Goal: Task Accomplishment & Management: Manage account settings

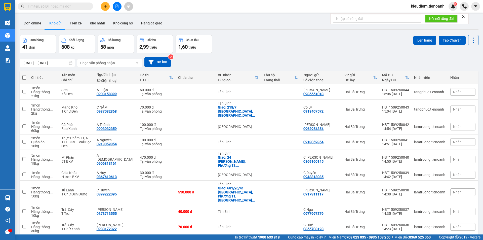
click at [435, 8] on span "kieudiem.tienoanh" at bounding box center [427, 6] width 41 height 6
click at [428, 15] on span "Đăng xuất" at bounding box center [429, 16] width 31 height 6
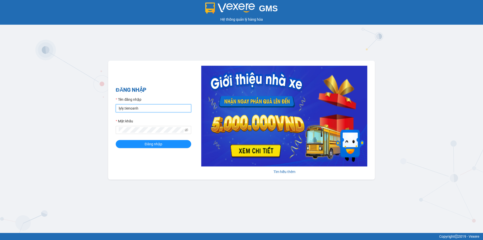
click at [160, 107] on input "lyly.tienoanh" at bounding box center [153, 108] width 75 height 8
type input "quocan.tienoanh"
click at [116, 140] on button "Đăng nhập" at bounding box center [153, 144] width 75 height 8
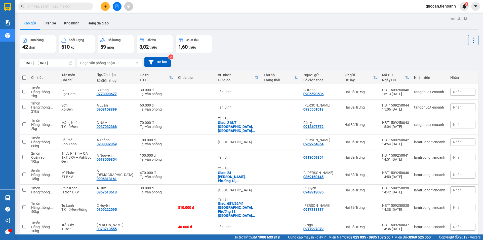
click at [291, 11] on div "Kết quả tìm kiếm ( 0 ) Bộ lọc No Data quocan.tienoanh 1" at bounding box center [241, 6] width 483 height 13
click at [103, 9] on button at bounding box center [105, 6] width 9 height 9
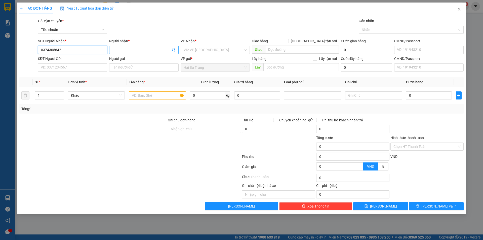
type input "0374305642"
click at [127, 48] on input "Người nhận *" at bounding box center [141, 50] width 58 height 6
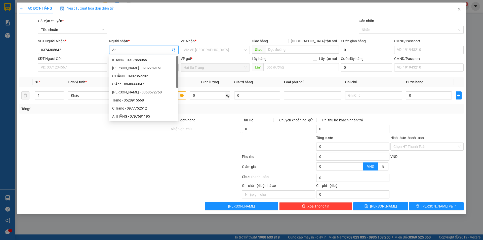
type input "An"
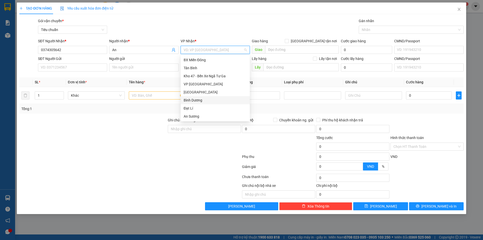
click at [200, 100] on div "Bình Dương" at bounding box center [215, 100] width 63 height 6
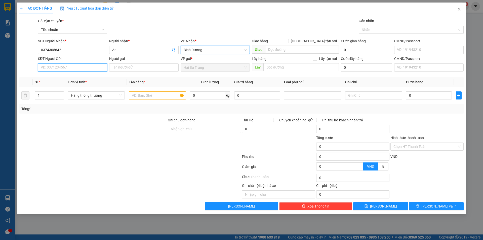
click at [49, 65] on input "SĐT Người Gửi" at bounding box center [72, 67] width 69 height 8
paste input "0374305642"
type input "0374305642"
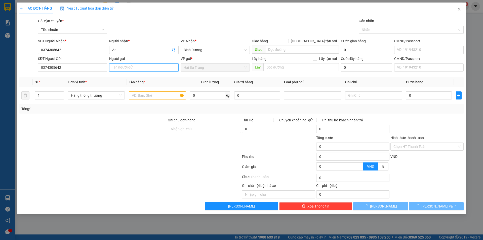
click at [140, 69] on input "Người gửi" at bounding box center [143, 67] width 69 height 8
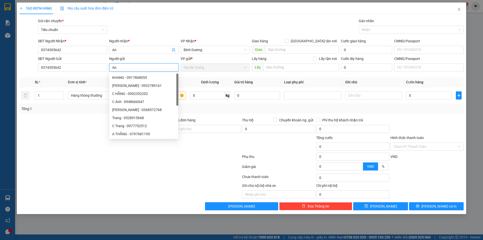
type input "An"
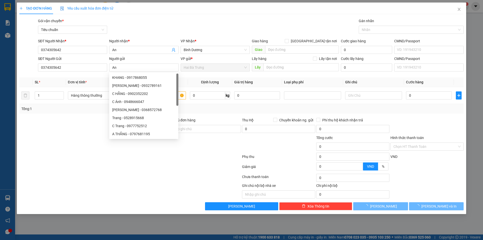
click at [158, 20] on div "Gói vận chuyển * Tiêu chuẩn Gán nhãn Nhãn" at bounding box center [250, 27] width 427 height 18
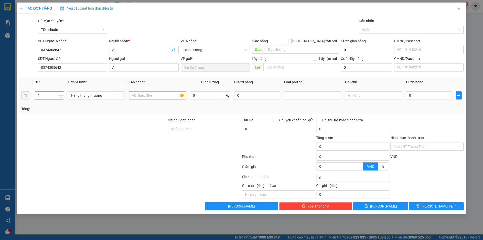
click at [47, 96] on input "1" at bounding box center [49, 96] width 29 height 8
type input "2"
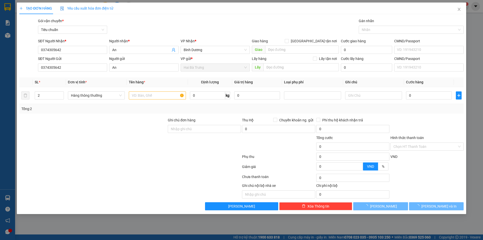
click at [65, 121] on div at bounding box center [93, 126] width 148 height 18
click at [143, 97] on input "text" at bounding box center [157, 95] width 57 height 8
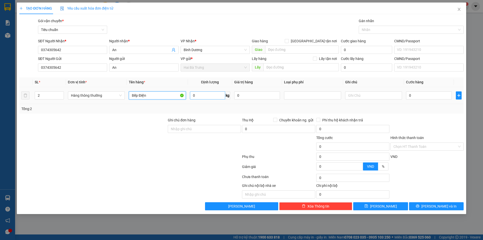
type input "Bếp Điện"
click at [212, 94] on input "0" at bounding box center [207, 95] width 35 height 8
type input "25"
type input "60.000"
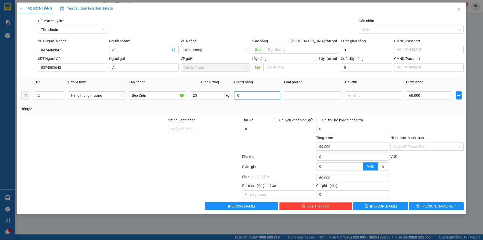
type input "60.000"
click at [214, 95] on input "25" at bounding box center [207, 95] width 35 height 8
click at [161, 97] on input "Bếp Điện" at bounding box center [157, 95] width 57 height 8
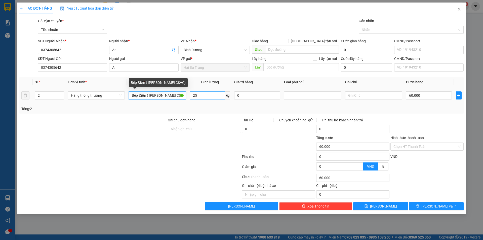
type input "Bếp Điện ( Đã Tư Vấn CSVC)"
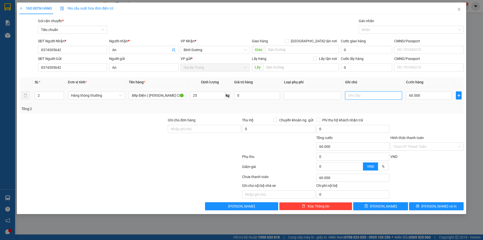
click at [375, 97] on input "text" at bounding box center [373, 95] width 57 height 8
type input "2 T Trơn"
type input "1"
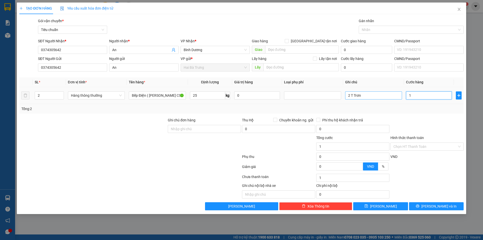
type input "12"
type input "120"
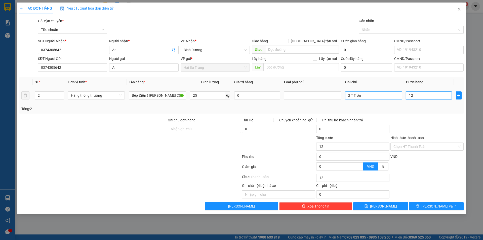
type input "120"
type input "120.000"
click at [419, 117] on div "Transit Pickup Surcharge Ids Transit Deliver Surcharge Ids Transit Deliver Surc…" at bounding box center [241, 114] width 444 height 192
click at [418, 145] on input "Hình thức thanh toán" at bounding box center [425, 147] width 64 height 8
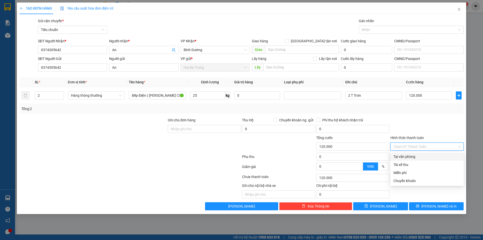
click at [414, 156] on div "Tại văn phòng" at bounding box center [426, 157] width 67 height 6
type input "120.000"
click at [441, 126] on div at bounding box center [427, 126] width 74 height 18
click at [462, 9] on span "Close" at bounding box center [459, 10] width 14 height 14
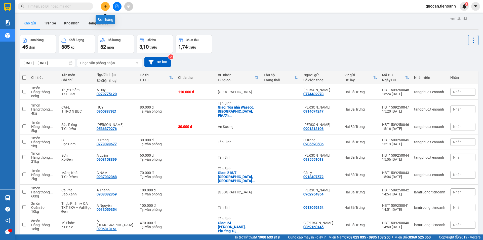
click at [105, 7] on icon "plus" at bounding box center [106, 7] width 4 height 4
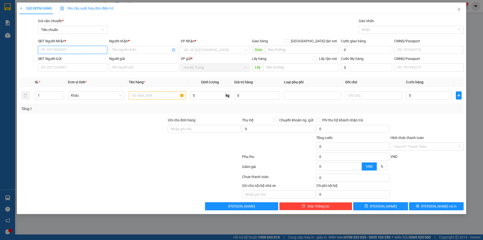
click at [83, 48] on input "SĐT Người Nhận *" at bounding box center [72, 50] width 69 height 8
paste input "0"
type input "0374305642"
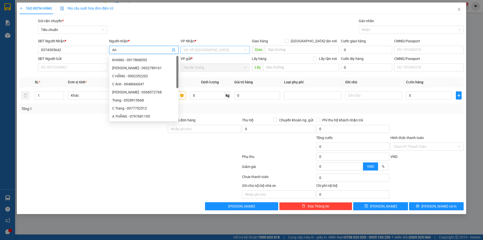
type input "An"
click at [203, 50] on input "search" at bounding box center [214, 50] width 60 height 8
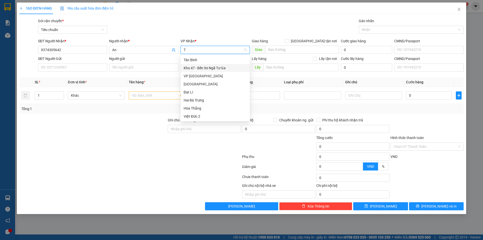
type input "Th"
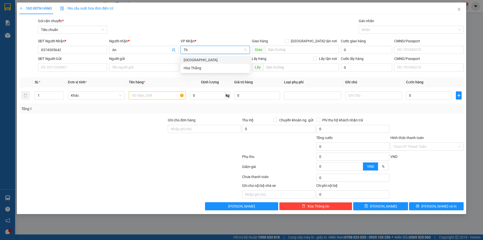
click at [201, 59] on div "[GEOGRAPHIC_DATA]" at bounding box center [215, 60] width 63 height 6
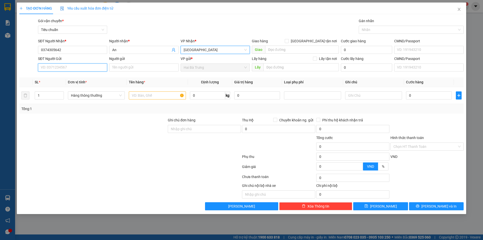
click at [65, 66] on input "SĐT Người Gửi" at bounding box center [72, 67] width 69 height 8
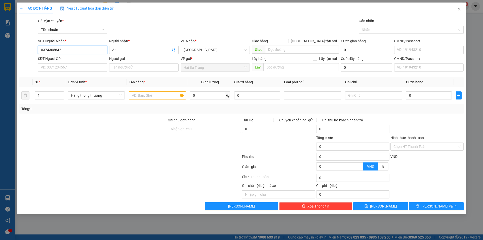
click at [64, 51] on input "0374305642" at bounding box center [72, 50] width 69 height 8
click at [67, 67] on input "SĐT Người Gửi" at bounding box center [72, 67] width 69 height 8
paste input "0374305642"
type input "0374305642"
click at [124, 68] on input "Người gửi" at bounding box center [143, 67] width 69 height 8
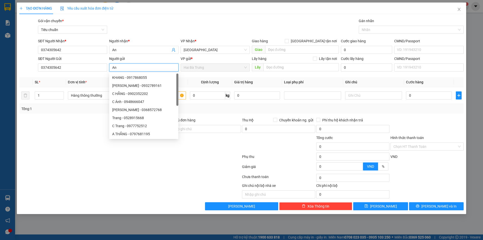
type input "An"
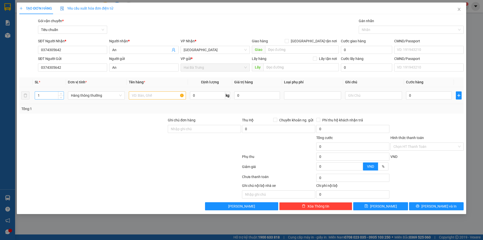
click at [45, 93] on input "1" at bounding box center [49, 96] width 29 height 8
type input "3"
click at [149, 94] on input "text" at bounding box center [157, 95] width 57 height 8
type input "Sơn"
type input "23"
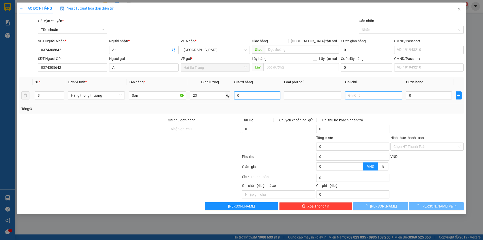
type input "60.000"
click at [367, 97] on input "text" at bounding box center [373, 95] width 57 height 8
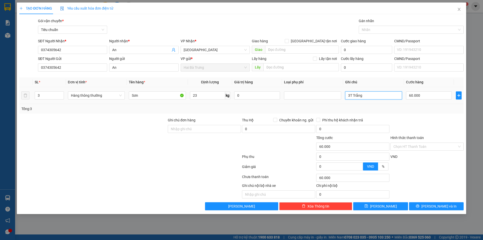
type input "3T Trắng"
click at [385, 108] on div "Tổng: 3" at bounding box center [241, 109] width 440 height 6
click at [433, 96] on input "60.000" at bounding box center [429, 95] width 46 height 8
type input "60.000x"
type input "0"
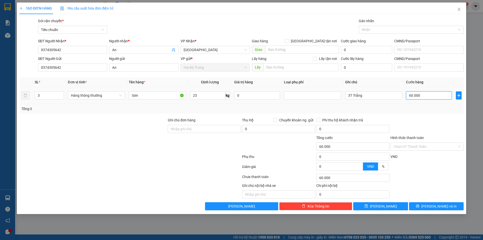
type input "0"
type input "180.000"
click at [411, 136] on label "Hình thức thanh toán" at bounding box center [406, 137] width 33 height 4
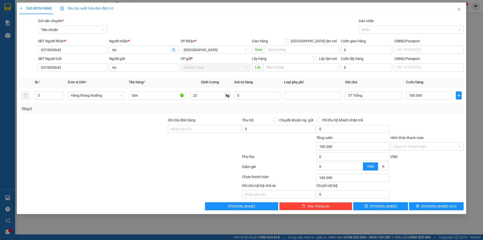
click at [411, 143] on input "Hình thức thanh toán" at bounding box center [425, 147] width 64 height 8
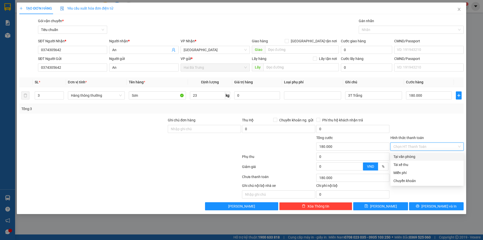
click at [407, 124] on div at bounding box center [427, 126] width 74 height 18
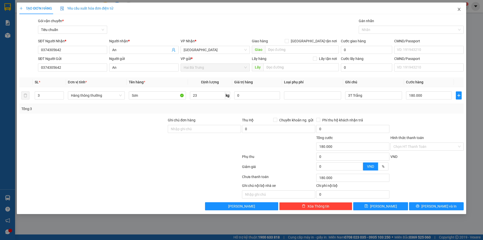
click at [459, 8] on icon "close" at bounding box center [459, 9] width 4 height 4
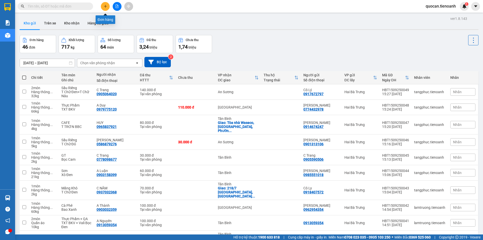
click at [106, 8] on button at bounding box center [105, 6] width 9 height 9
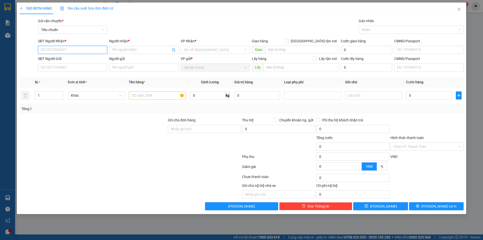
paste input "0"
click at [96, 50] on input "SĐT Người Nhận *" at bounding box center [72, 50] width 69 height 8
type input "0374305642"
type input "An"
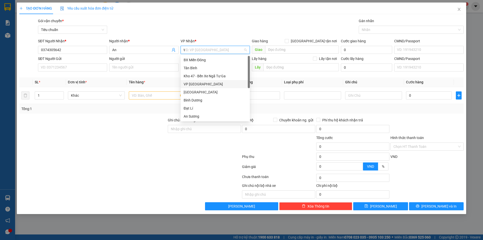
type input "ta"
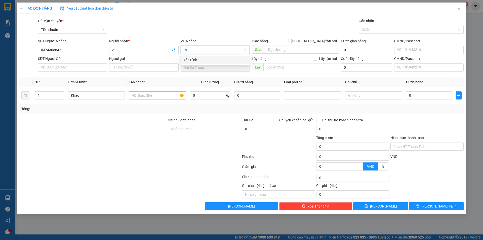
click at [203, 59] on div "Tân Bình" at bounding box center [215, 60] width 63 height 6
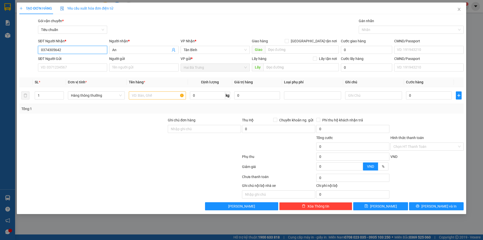
click at [66, 50] on input "0374305642" at bounding box center [72, 50] width 69 height 8
click at [313, 52] on input "search" at bounding box center [302, 49] width 74 height 8
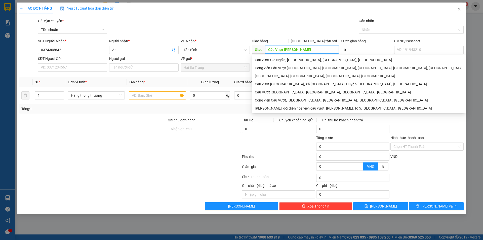
type input "Cầu Vượt Gia Nghĩa"
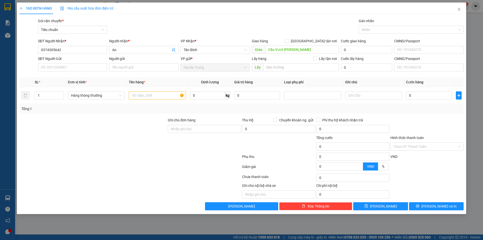
click at [309, 25] on div "Gói vận chuyển * Tiêu chuẩn Gán nhãn Nhãn" at bounding box center [250, 27] width 427 height 18
click at [301, 32] on div "Gói vận chuyển * Tiêu chuẩn Gán nhãn Nhãn" at bounding box center [250, 27] width 427 height 18
click at [71, 68] on input "SĐT Người Gửi" at bounding box center [72, 67] width 69 height 8
click at [71, 48] on input "0374305642" at bounding box center [72, 50] width 69 height 8
click at [57, 69] on input "SĐT Người Gửi" at bounding box center [72, 67] width 69 height 8
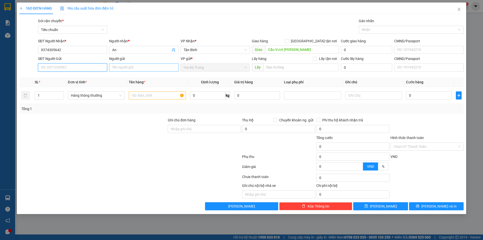
paste input "0374305642"
type input "0374305642"
click at [133, 68] on input "Người gửi" at bounding box center [143, 67] width 69 height 8
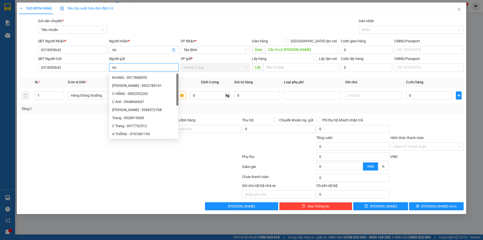
type input "An"
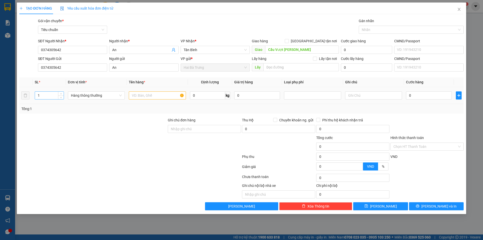
click at [45, 93] on input "1" at bounding box center [49, 96] width 29 height 8
type input "4"
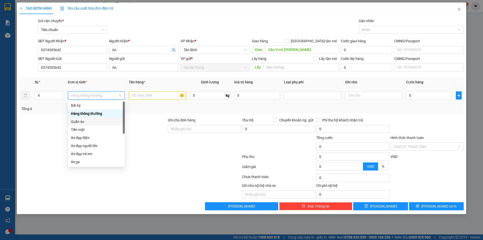
click at [85, 121] on div "Quần áo" at bounding box center [96, 122] width 51 height 6
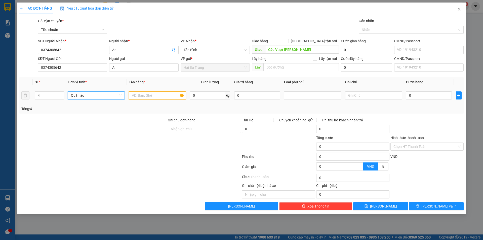
click at [140, 97] on input "text" at bounding box center [157, 95] width 57 height 8
type input "Quần Áo"
click at [208, 108] on div "Tổng: 4" at bounding box center [241, 109] width 440 height 6
type input "33"
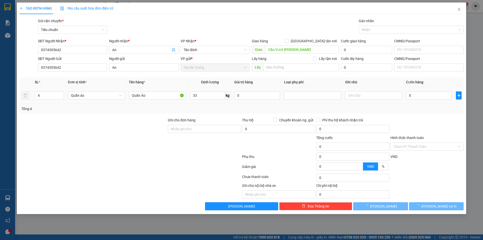
type input "70.000"
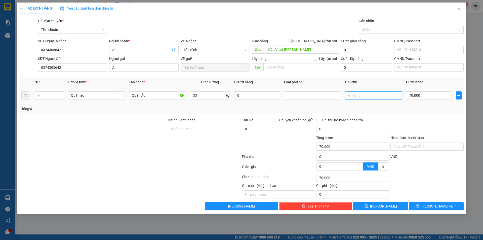
click at [354, 94] on input "text" at bounding box center [373, 95] width 57 height 8
type input "4B Đen"
click at [319, 103] on td at bounding box center [312, 95] width 61 height 17
click at [321, 96] on div at bounding box center [312, 95] width 54 height 6
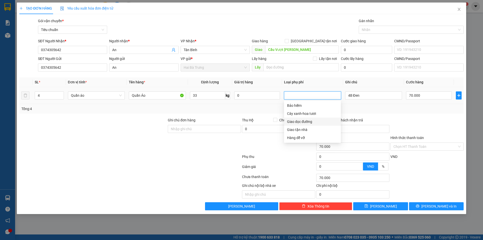
click at [300, 120] on div "Giao dọc đường" at bounding box center [312, 122] width 51 height 6
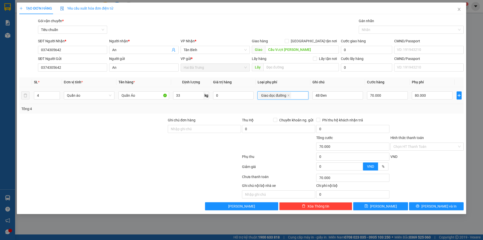
type input "150.000"
click at [400, 100] on div "70.000" at bounding box center [387, 95] width 41 height 10
click at [398, 98] on input "70.000" at bounding box center [387, 95] width 41 height 8
type input "70.000x"
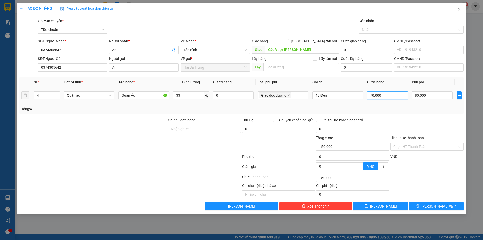
type input "0"
type input "280.000"
type input "360.000"
click at [396, 119] on div at bounding box center [427, 126] width 74 height 18
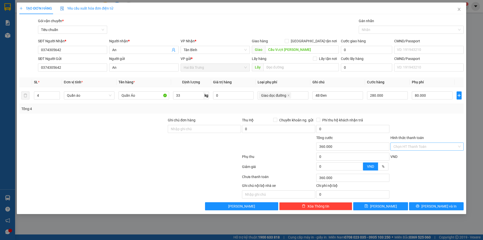
click at [408, 147] on input "Hình thức thanh toán" at bounding box center [425, 147] width 64 height 8
click at [407, 155] on div "Tại văn phòng" at bounding box center [426, 157] width 67 height 6
type input "0"
click at [408, 128] on div at bounding box center [427, 126] width 74 height 18
click at [455, 9] on span "Close" at bounding box center [459, 10] width 14 height 14
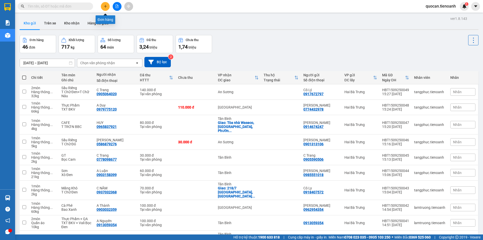
click at [105, 7] on icon "plus" at bounding box center [106, 7] width 4 height 4
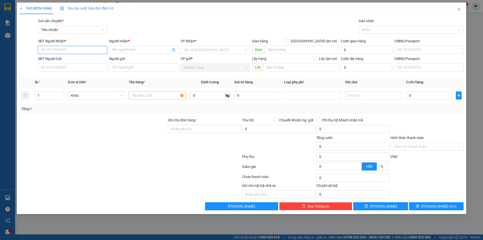
click at [73, 50] on input "SĐT Người Nhận *" at bounding box center [72, 50] width 69 height 8
paste input "0"
type input "0374305642"
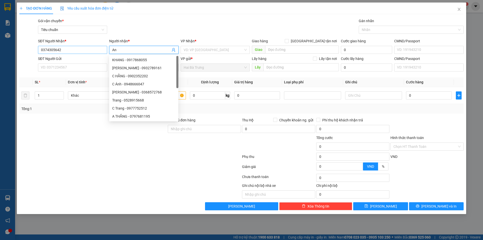
type input "An"
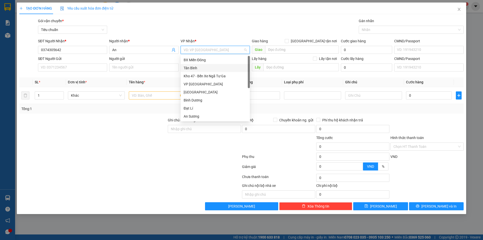
click at [211, 68] on div "Tân Bình" at bounding box center [215, 68] width 63 height 6
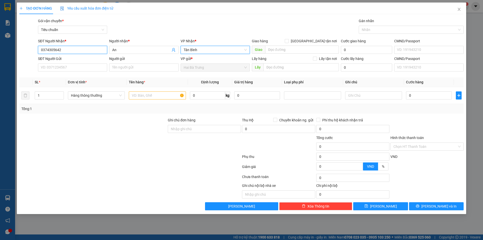
click at [68, 50] on input "0374305642" at bounding box center [72, 50] width 69 height 8
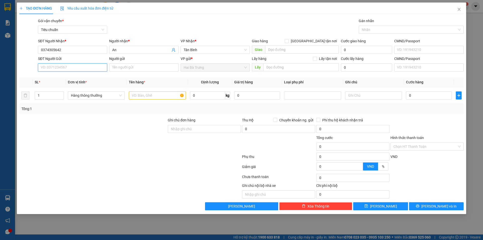
click at [64, 67] on input "SĐT Người Gửi" at bounding box center [72, 67] width 69 height 8
paste input "0374305642"
type input "0374305642"
click at [125, 68] on input "Người gửi" at bounding box center [143, 67] width 69 height 8
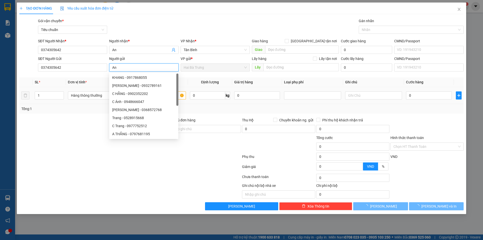
type input "An"
click at [66, 85] on th "Đơn vị tính *" at bounding box center [96, 82] width 61 height 10
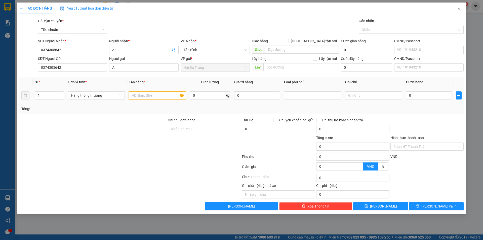
click at [145, 93] on input "text" at bounding box center [157, 95] width 57 height 8
type input "Máy Tính Bảng"
type input "2"
type input "30.000"
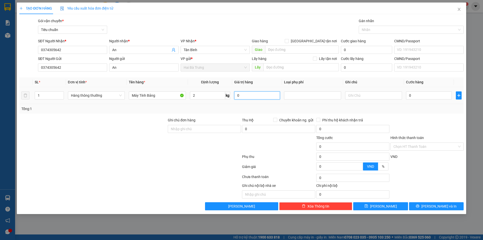
type input "30.000"
click at [354, 94] on input "text" at bounding box center [373, 95] width 57 height 8
drag, startPoint x: 417, startPoint y: 93, endPoint x: 413, endPoint y: 95, distance: 4.1
click at [417, 93] on input "30.000" at bounding box center [429, 95] width 46 height 8
type input "1"
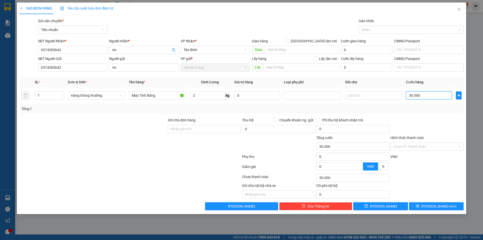
type input "1"
type input "10"
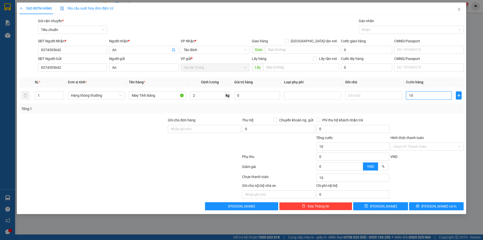
type input "100"
type input "100.000"
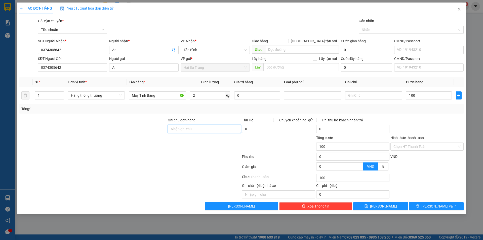
type input "100.000"
click at [392, 118] on div at bounding box center [427, 126] width 74 height 18
click at [371, 96] on input "text" at bounding box center [373, 95] width 57 height 8
type input "Hộp Đen"
click at [396, 111] on div "Tổng: 1" at bounding box center [241, 109] width 440 height 6
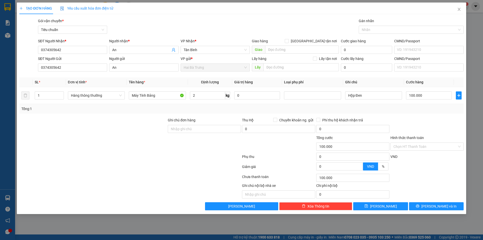
click at [109, 146] on div at bounding box center [93, 144] width 148 height 18
click at [257, 94] on input "0" at bounding box center [257, 95] width 46 height 8
type input "5.000.000"
click at [268, 106] on div "Tổng: 1" at bounding box center [241, 109] width 440 height 6
type input "30.000"
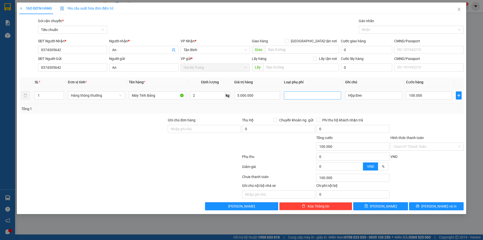
type input "30.000"
click at [412, 96] on input "30.000" at bounding box center [429, 95] width 46 height 8
type input "1"
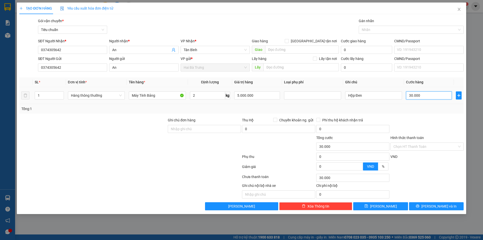
type input "1"
type input "10"
type input "100"
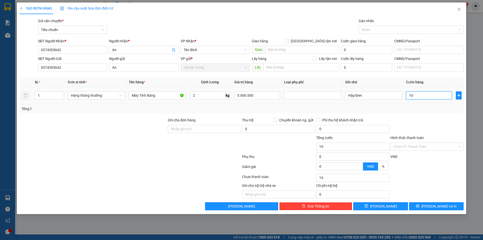
type input "100"
type input "100.000"
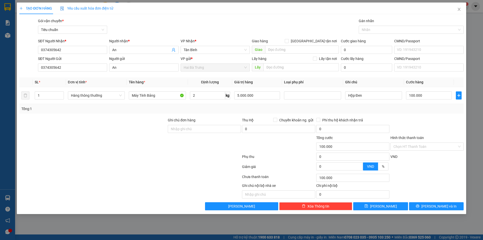
click at [410, 115] on div "Transit Pickup Surcharge Ids Transit Deliver Surcharge Ids Transit Deliver Surc…" at bounding box center [241, 114] width 444 height 192
click at [304, 90] on td at bounding box center [312, 95] width 61 height 17
click at [301, 96] on div at bounding box center [312, 95] width 54 height 6
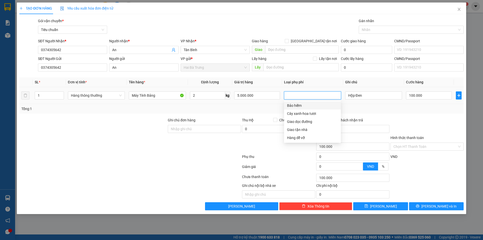
click at [298, 106] on div "Bảo hiểm" at bounding box center [312, 106] width 51 height 6
type input "30.000"
type input "80.000"
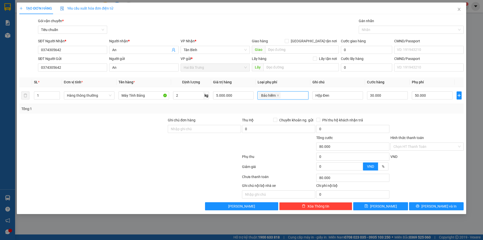
click at [372, 107] on div "Tổng: 1" at bounding box center [241, 109] width 440 height 6
click at [384, 93] on input "30.000" at bounding box center [387, 95] width 41 height 8
type input "1"
type input "50.001"
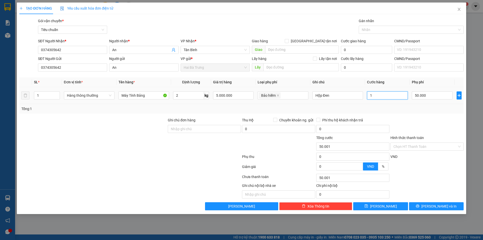
type input "10"
type input "50.010"
type input "100"
type input "50.100"
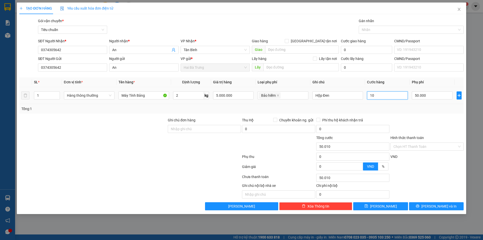
type input "50.100"
type input "100.000"
type input "150.000"
click at [396, 109] on div "Tổng: 1" at bounding box center [241, 109] width 440 height 6
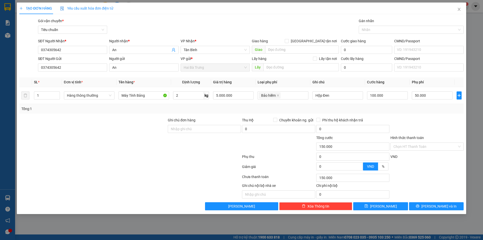
click at [156, 117] on div at bounding box center [93, 126] width 148 height 18
click at [460, 9] on icon "close" at bounding box center [459, 9] width 4 height 4
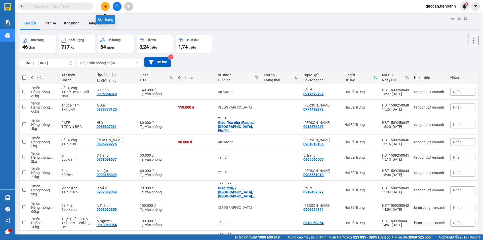
click at [102, 7] on button at bounding box center [105, 6] width 9 height 9
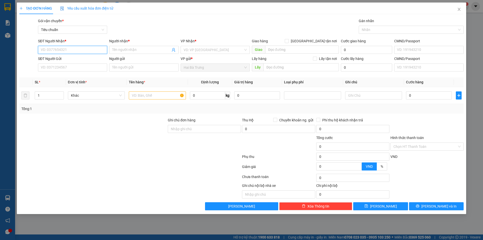
click at [90, 53] on input "SĐT Người Nhận *" at bounding box center [72, 50] width 69 height 8
paste input "0"
type input "0374305642"
type input "An"
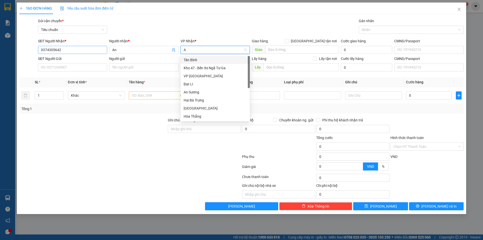
type input "An"
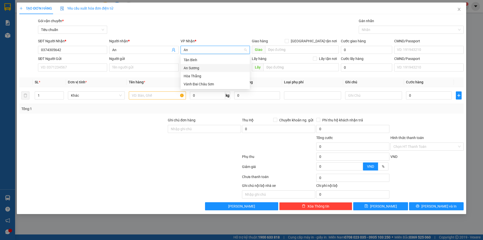
click at [187, 69] on div "An Sương" at bounding box center [215, 68] width 63 height 6
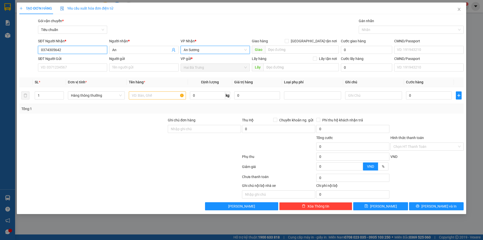
click at [94, 53] on input "0374305642" at bounding box center [72, 50] width 69 height 8
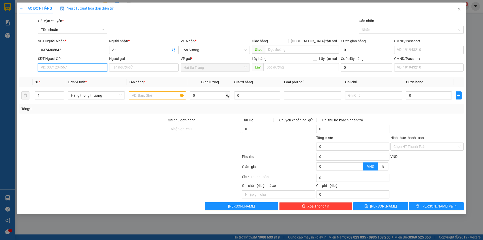
click at [80, 68] on input "SĐT Người Gửi" at bounding box center [72, 67] width 69 height 8
paste input "0374305642"
type input "0374305642"
click at [132, 68] on input "Người gửi" at bounding box center [143, 67] width 69 height 8
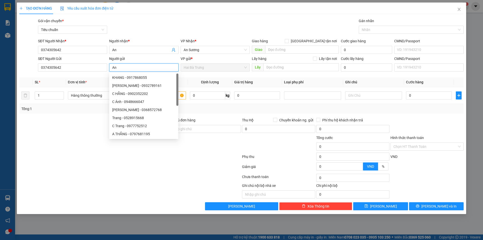
type input "An"
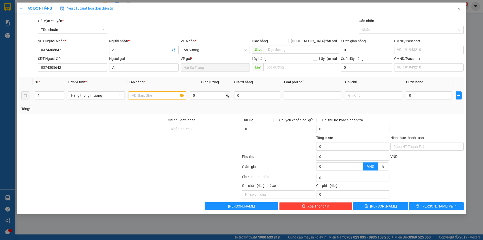
click at [156, 98] on input "text" at bounding box center [157, 95] width 57 height 8
type input "D"
type input "Đồ Gia Dụng"
click at [41, 98] on input "1" at bounding box center [49, 96] width 29 height 8
type input "4"
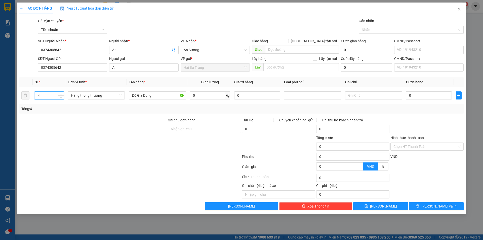
click at [80, 116] on div "Transit Pickup Surcharge Ids Transit Deliver Surcharge Ids Transit Deliver Surc…" at bounding box center [241, 114] width 444 height 192
click at [207, 96] on input "0" at bounding box center [207, 95] width 35 height 8
type input "19"
type input "55.000"
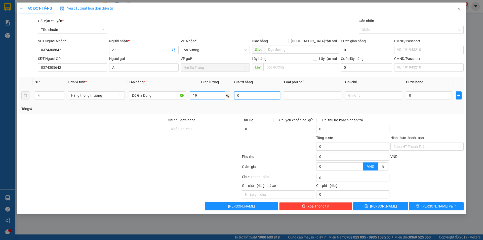
type input "55.000"
click at [276, 113] on div "Tổng: 4" at bounding box center [241, 109] width 444 height 10
click at [267, 129] on input "0" at bounding box center [278, 129] width 73 height 8
type input "50.000.000"
click at [265, 106] on div "Tổng: 4" at bounding box center [241, 109] width 440 height 6
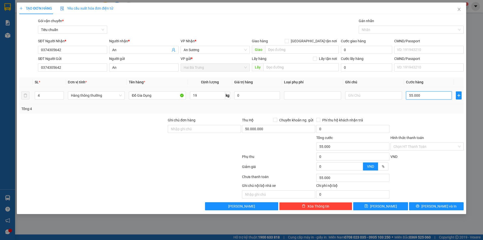
click at [428, 98] on input "55.000" at bounding box center [429, 95] width 46 height 8
type input "6"
type input "60"
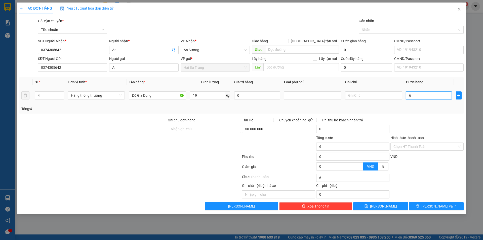
type input "60"
type input "60.000"
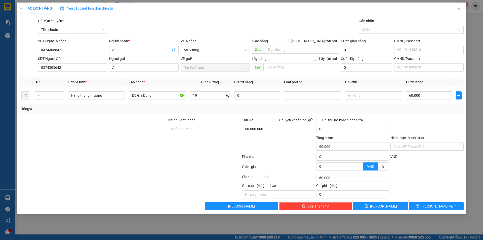
click at [424, 115] on div "Transit Pickup Surcharge Ids Transit Deliver Surcharge Ids Transit Deliver Surc…" at bounding box center [241, 114] width 444 height 192
click at [457, 92] on button "button" at bounding box center [458, 95] width 6 height 8
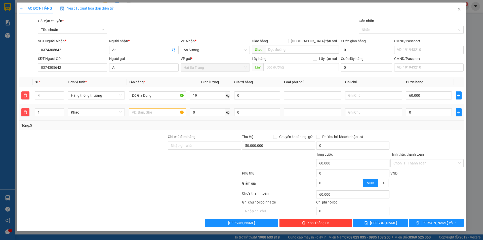
click at [104, 117] on td "Khác" at bounding box center [96, 112] width 61 height 17
click at [105, 111] on span "Khác" at bounding box center [96, 112] width 51 height 8
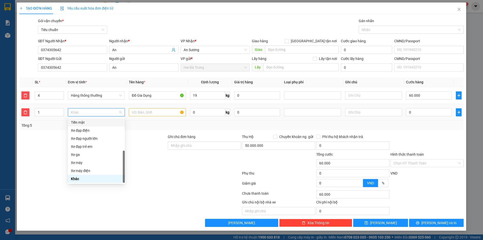
click at [86, 121] on div "Tiền mặt" at bounding box center [96, 122] width 51 height 6
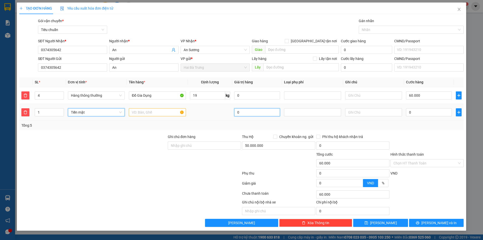
click at [260, 110] on input "0" at bounding box center [257, 112] width 46 height 8
type input "50.000.000"
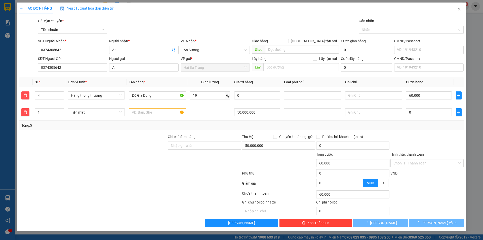
click at [261, 121] on div "Tổng: 5" at bounding box center [241, 125] width 444 height 10
type input "330.000"
type input "270.000"
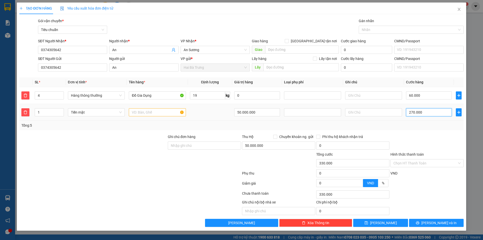
click at [428, 111] on input "270.000" at bounding box center [429, 112] width 46 height 8
click at [436, 96] on input "60.000" at bounding box center [429, 95] width 46 height 8
type input "3"
type input "270.003"
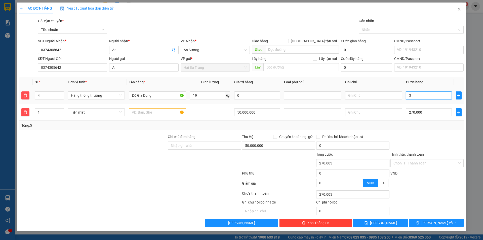
type input "33"
type input "270.033"
type input "330"
type input "270.330"
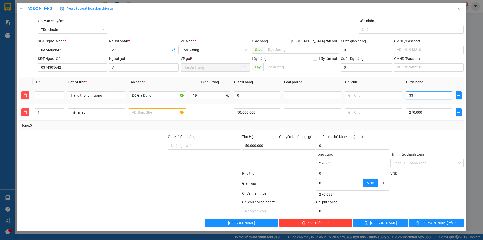
type input "270.330"
type input "330.000"
type input "600.000"
click at [433, 120] on td "270.000" at bounding box center [429, 112] width 50 height 17
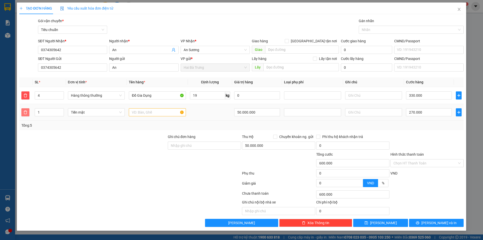
click at [27, 109] on button "button" at bounding box center [25, 112] width 8 height 8
type input "330.000"
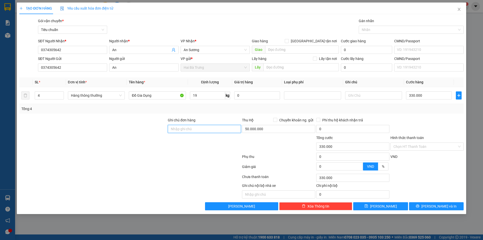
click at [219, 128] on input "Ghi chú đơn hàng" at bounding box center [204, 129] width 73 height 8
type input "TH CR"
click at [401, 122] on div at bounding box center [427, 126] width 74 height 18
click at [421, 144] on input "Hình thức thanh toán" at bounding box center [425, 147] width 64 height 8
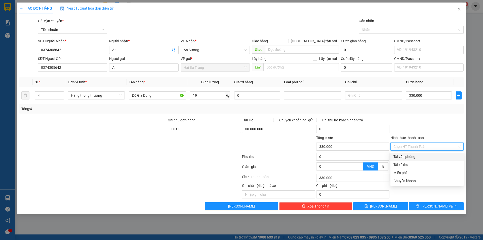
click at [413, 157] on div "Tại văn phòng" at bounding box center [426, 157] width 67 height 6
type input "0"
click at [420, 128] on div at bounding box center [427, 126] width 74 height 18
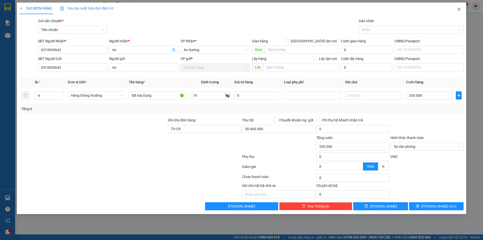
click at [458, 8] on icon "close" at bounding box center [459, 9] width 4 height 4
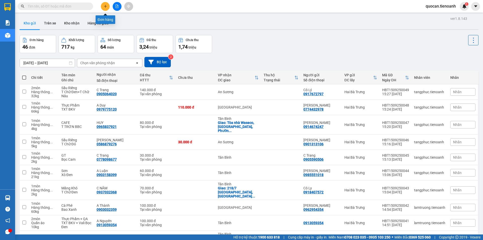
click at [105, 9] on button at bounding box center [105, 6] width 9 height 9
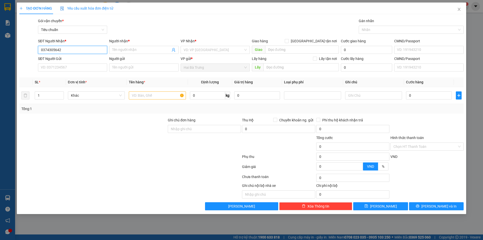
type input "0374305642"
type input "An"
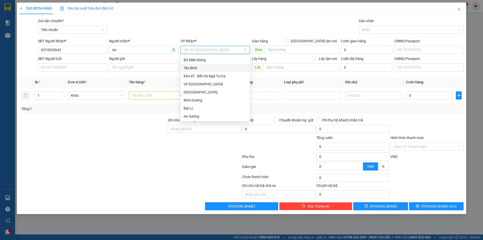
click at [199, 68] on div "Tân Bình" at bounding box center [215, 68] width 63 height 6
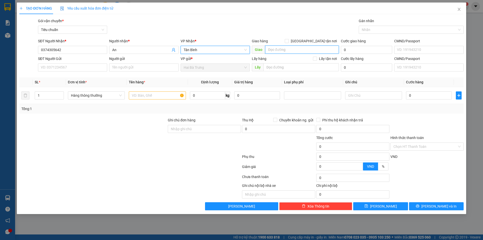
click at [300, 51] on input "search" at bounding box center [302, 49] width 74 height 8
type input "Chợ"
click at [327, 40] on span "[GEOGRAPHIC_DATA] tận nơi" at bounding box center [314, 41] width 50 height 6
click at [288, 40] on input "[GEOGRAPHIC_DATA] tận nơi" at bounding box center [287, 41] width 4 height 4
checkbox input "true"
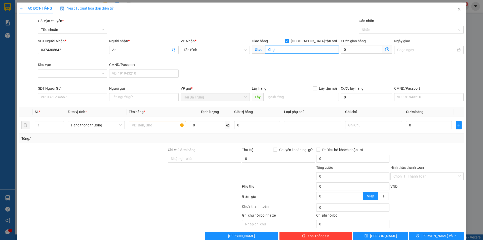
click at [307, 53] on input "Chợ" at bounding box center [302, 49] width 74 height 8
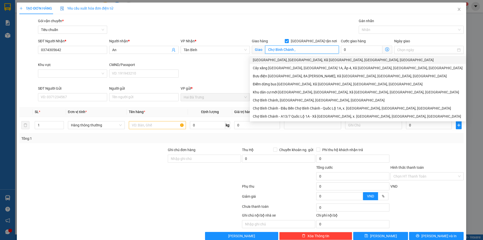
click at [307, 61] on div "Chợ Bình Chánh, Quốc Lộ 1A, Xã Bình Chánh, Huyện Bình Chánh, Thành phố Hồ Chí M…" at bounding box center [358, 60] width 210 height 6
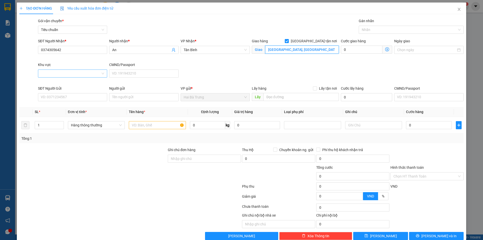
type input "Chợ Bình Chánh, Quốc Lộ 1A, Xã Bình Chánh, Huyện Bình Chánh, Thành phố Hồ Chí M…"
click at [65, 70] on input "Khu vực" at bounding box center [71, 74] width 60 height 8
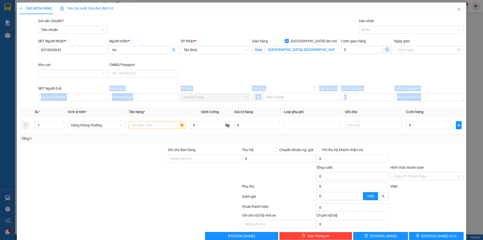
drag, startPoint x: 106, startPoint y: 90, endPoint x: 103, endPoint y: 105, distance: 15.1
click at [104, 105] on div "Transit Pickup Surcharge Ids Transit Deliver Surcharge Ids Transit Deliver Surc…" at bounding box center [241, 128] width 444 height 221
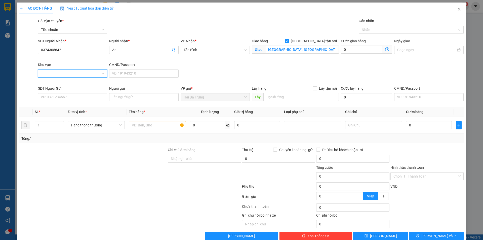
click at [91, 73] on input "Khu vực" at bounding box center [71, 74] width 60 height 8
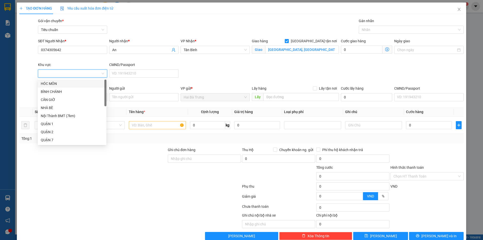
drag, startPoint x: 106, startPoint y: 92, endPoint x: 109, endPoint y: 89, distance: 4.3
click at [109, 89] on body "Kết quả tìm kiếm ( 0 ) Bộ lọc No Data quocan.tienoanh 1 Báo cáo Mẫu 1: Báo cáo …" at bounding box center [241, 120] width 483 height 240
click at [85, 91] on div "BÌNH CHÁNH" at bounding box center [72, 92] width 63 height 6
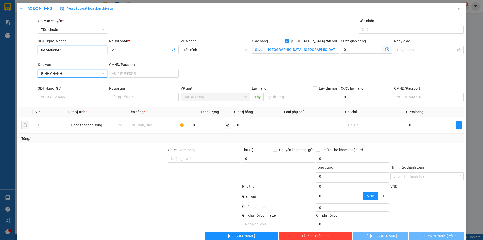
click at [77, 50] on input "0374305642" at bounding box center [72, 50] width 69 height 8
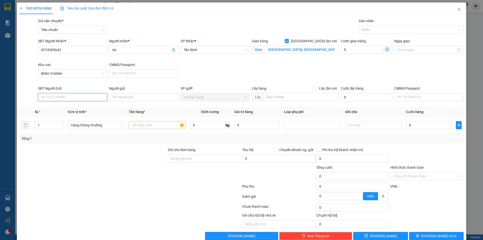
click at [69, 100] on input "SĐT Người Gửi" at bounding box center [72, 97] width 69 height 8
paste input "0374305642"
type input "0374305642"
click at [142, 51] on input "An" at bounding box center [141, 50] width 58 height 6
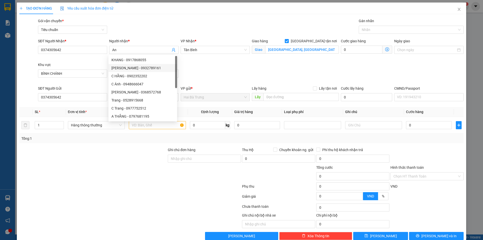
click at [242, 66] on div "SĐT Người Nhận * 0374305642 Người nhận * An VP Nhận * Tân Bình Giao hàng Giao t…" at bounding box center [250, 61] width 427 height 47
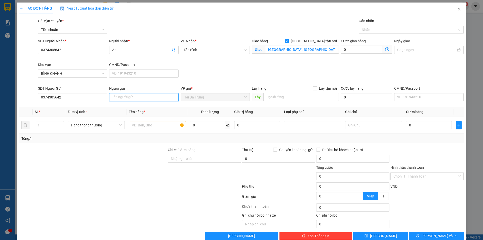
click at [154, 98] on input "Người gửi" at bounding box center [143, 97] width 69 height 8
paste input "An"
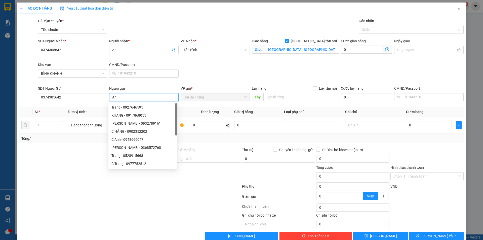
type input "An"
click at [211, 71] on div "SĐT Người Nhận * 0374305642 Người nhận * An VP Nhận * Tân Bình Giao hàng Giao t…" at bounding box center [250, 61] width 427 height 47
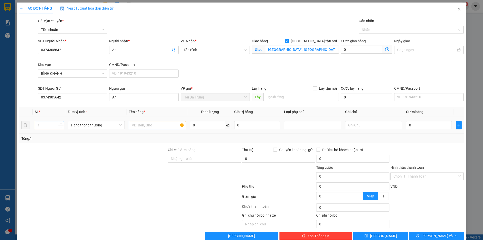
click at [49, 128] on input "1" at bounding box center [49, 125] width 29 height 8
type input "2"
click at [140, 126] on input "text" at bounding box center [157, 125] width 57 height 8
type input "Sách"
type input "15"
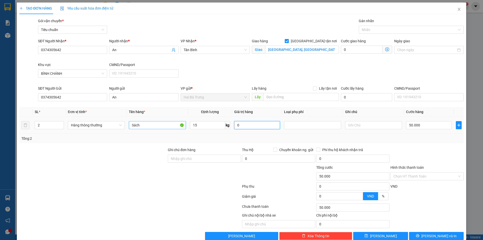
type input "50.000"
click at [381, 128] on input "text" at bounding box center [373, 125] width 57 height 8
type input "T"
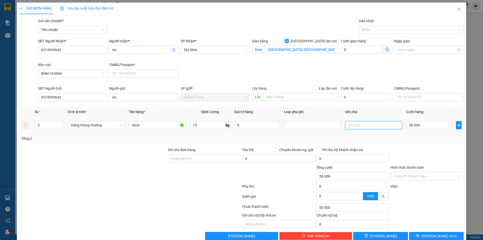
type input "190.000"
type input "140.000"
type input "T Xanh"
click at [381, 69] on div "SĐT Người Nhận * 0374305642 Người nhận * An VP Nhận * Tân Bình Giao hàng Giao t…" at bounding box center [250, 61] width 427 height 47
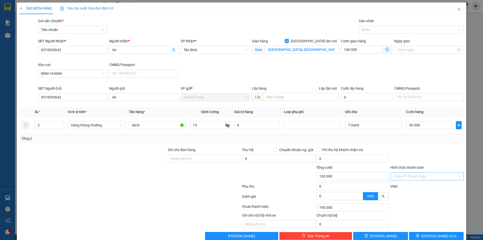
click at [404, 174] on input "Hình thức thanh toán" at bounding box center [425, 176] width 64 height 8
click at [396, 187] on div "Tại văn phòng" at bounding box center [423, 186] width 67 height 6
type input "0"
click at [385, 48] on icon "dollar-circle" at bounding box center [387, 49] width 4 height 4
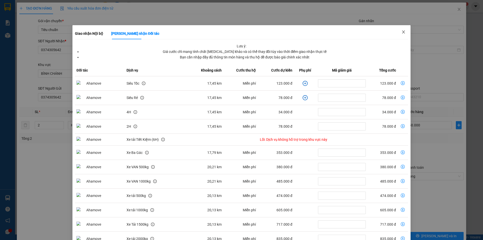
click at [401, 32] on icon "close" at bounding box center [403, 32] width 4 height 4
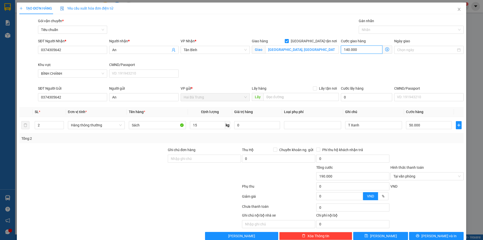
click at [357, 48] on input "140.000" at bounding box center [361, 49] width 41 height 8
type input "50.001"
type input "1"
type input "50.018"
type input "18"
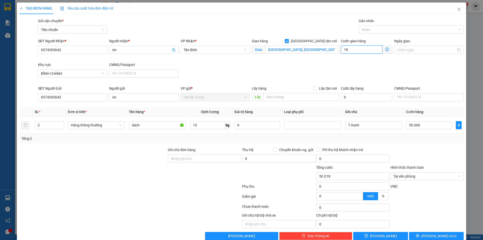
type input "50.180"
type input "180"
type input "230.000"
type input "180.000"
click at [419, 149] on div at bounding box center [427, 156] width 74 height 18
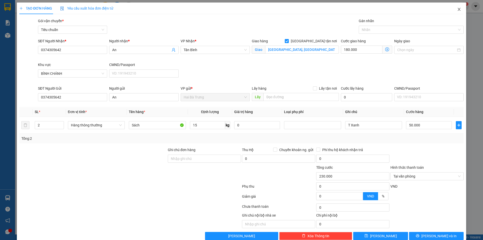
click at [455, 12] on span "Close" at bounding box center [459, 10] width 14 height 14
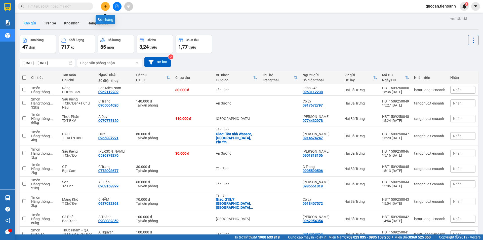
click at [103, 4] on button at bounding box center [105, 6] width 9 height 9
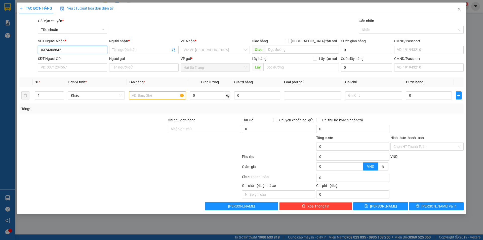
type input "0374305642"
type input "An"
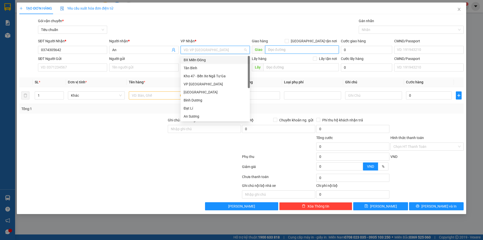
click at [293, 50] on input "search" at bounding box center [302, 49] width 74 height 8
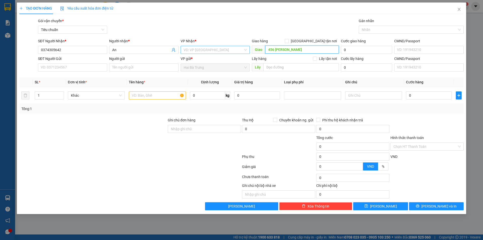
type input "456 Lê Lợi"
click at [221, 51] on input "search" at bounding box center [214, 50] width 60 height 8
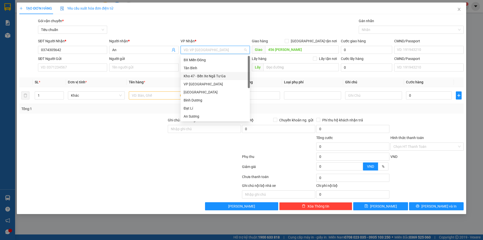
type input "a"
click at [195, 91] on div "An Sương" at bounding box center [215, 92] width 63 height 6
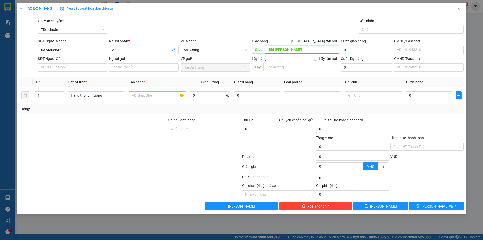
click at [317, 47] on input "456 Lê Lợi" at bounding box center [302, 49] width 74 height 8
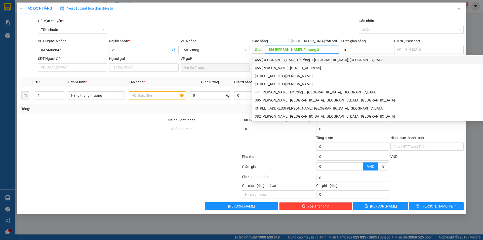
click at [312, 58] on div "456 Đường Lê Lợi, Phường 3, Gò Vấp, Hồ Chí Minh" at bounding box center [372, 60] width 235 height 6
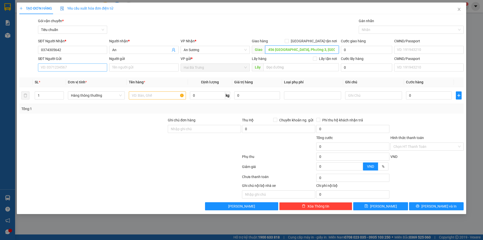
type input "456 Đường Lê Lợi, Phường 3, Gò Vấp, Hồ Chí Minh"
click at [87, 69] on input "SĐT Người Gửi" at bounding box center [72, 67] width 69 height 8
click at [84, 50] on input "0374305642" at bounding box center [72, 50] width 69 height 8
click at [63, 71] on input "SĐT Người Gửi" at bounding box center [72, 67] width 69 height 8
paste input "0374305642"
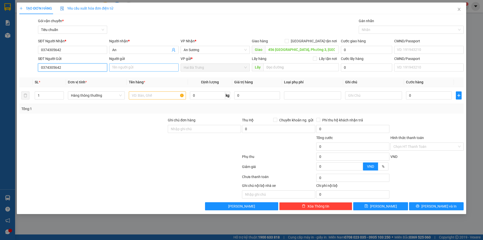
type input "0374305642"
click at [130, 67] on input "Người gửi" at bounding box center [143, 67] width 69 height 8
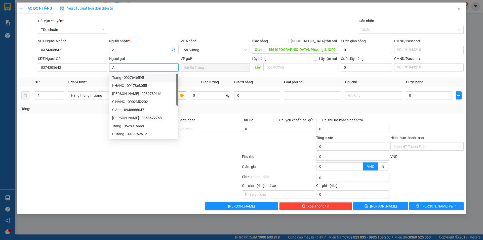
type input "An"
click at [212, 78] on th "Định lượng" at bounding box center [210, 82] width 44 height 10
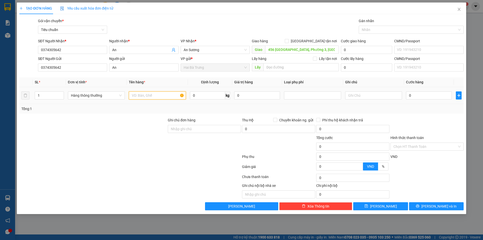
click at [146, 97] on input "text" at bounding box center [157, 95] width 57 height 8
click at [51, 94] on input "1" at bounding box center [49, 96] width 29 height 8
type input "3"
click at [151, 94] on input "text" at bounding box center [157, 95] width 57 height 8
type input "Hoa Lan"
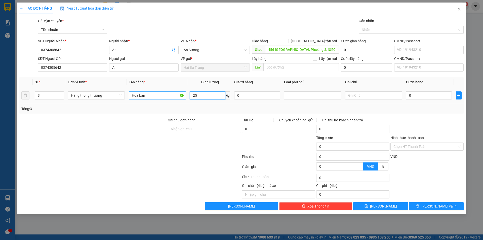
type input "25"
click at [302, 114] on div "Transit Pickup Surcharge Ids Transit Deliver Surcharge Ids Transit Deliver Surc…" at bounding box center [241, 114] width 444 height 192
click at [313, 96] on div at bounding box center [312, 95] width 54 height 6
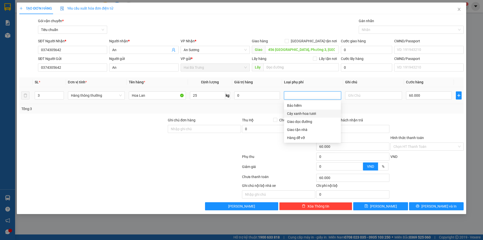
click at [296, 113] on div "Cây xanh-hoa tươi" at bounding box center [312, 114] width 51 height 6
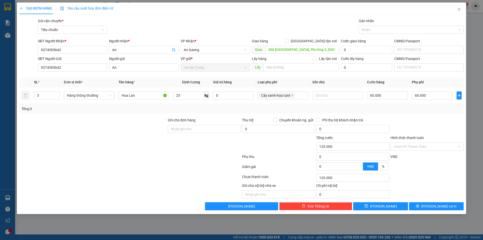
click at [383, 111] on div "Tổng: 3" at bounding box center [241, 109] width 444 height 10
click at [393, 94] on input "60.000" at bounding box center [387, 95] width 41 height 8
click at [413, 114] on div "Transit Pickup Surcharge Ids Transit Deliver Surcharge Ids Transit Deliver Surc…" at bounding box center [241, 114] width 444 height 192
click at [322, 42] on span "[GEOGRAPHIC_DATA] tận nơi" at bounding box center [314, 41] width 50 height 6
click at [288, 42] on input "[GEOGRAPHIC_DATA] tận nơi" at bounding box center [287, 41] width 4 height 4
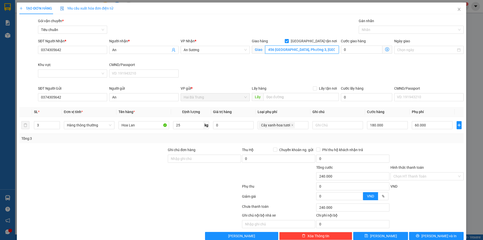
click at [318, 49] on input "456 Đường Lê Lợi, Phường 3, Gò Vấp, Hồ Chí Minh" at bounding box center [302, 49] width 74 height 8
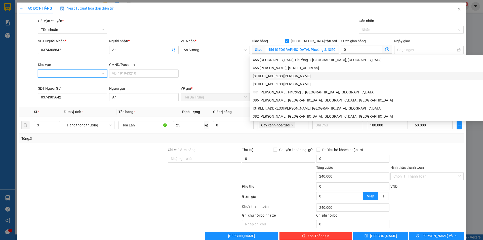
click at [67, 72] on input "Khu vực" at bounding box center [71, 74] width 60 height 8
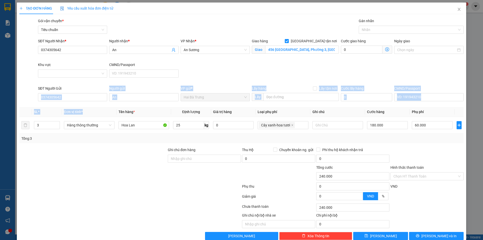
drag, startPoint x: 106, startPoint y: 89, endPoint x: 105, endPoint y: 103, distance: 13.9
click at [105, 104] on div "Transit Pickup Surcharge Ids Transit Deliver Surcharge Ids Transit Deliver Surc…" at bounding box center [241, 128] width 444 height 221
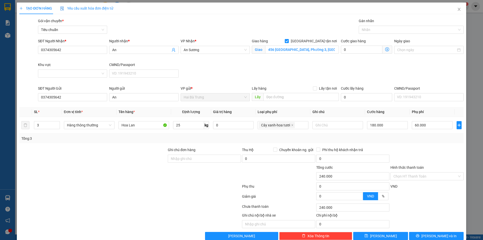
click at [91, 67] on div "Khu vực" at bounding box center [72, 66] width 69 height 8
click at [87, 74] on input "Khu vực" at bounding box center [71, 74] width 60 height 8
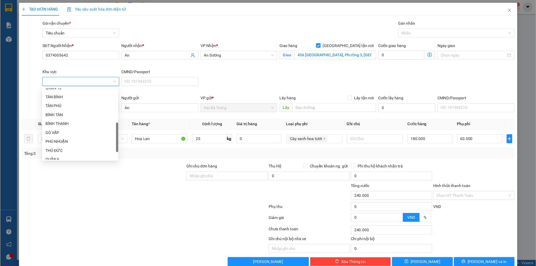
scroll to position [102, 0]
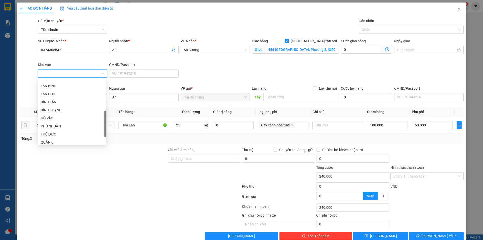
drag, startPoint x: 106, startPoint y: 90, endPoint x: 105, endPoint y: 121, distance: 30.9
click at [105, 121] on div at bounding box center [105, 123] width 2 height 27
click at [92, 116] on div "GÒ VẤP" at bounding box center [72, 118] width 63 height 6
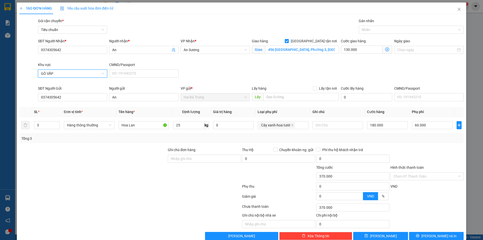
click at [385, 49] on icon "dollar-circle" at bounding box center [387, 49] width 4 height 4
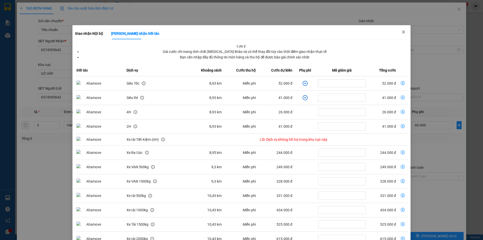
click at [402, 33] on icon "close" at bounding box center [403, 31] width 3 height 3
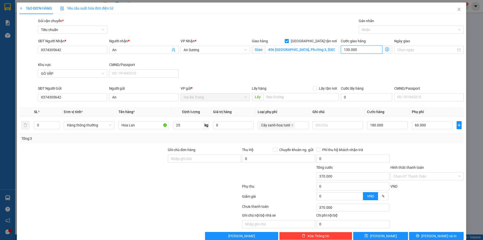
click at [368, 49] on input "130.000" at bounding box center [361, 49] width 41 height 8
click at [427, 67] on div "SĐT Người Nhận * 0374305642 Người nhận * An VP Nhận * An Sương Giao hàng Giao t…" at bounding box center [250, 61] width 427 height 47
click at [415, 176] on input "Hình thức thanh toán" at bounding box center [425, 176] width 64 height 8
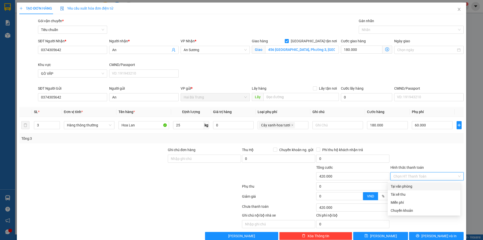
click at [403, 186] on div "Tại văn phòng" at bounding box center [423, 186] width 67 height 6
click at [407, 157] on div at bounding box center [427, 156] width 74 height 18
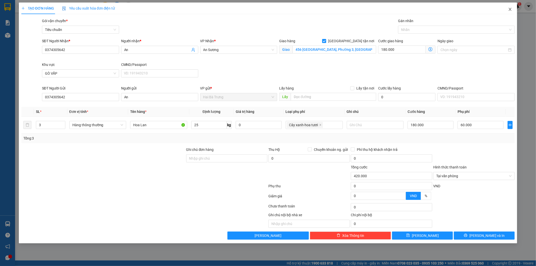
click at [482, 13] on span "Close" at bounding box center [510, 10] width 14 height 14
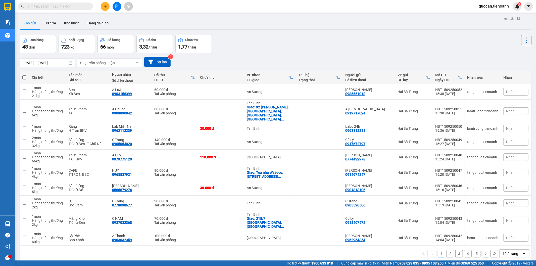
click at [103, 4] on button at bounding box center [105, 6] width 9 height 9
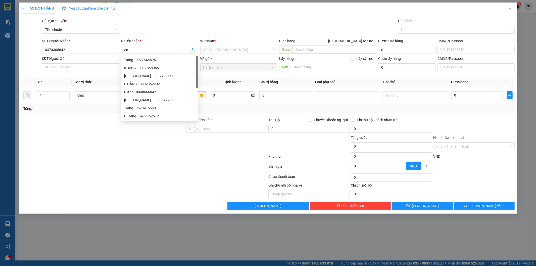
click at [235, 45] on div "VP Nhận *" at bounding box center [238, 42] width 77 height 8
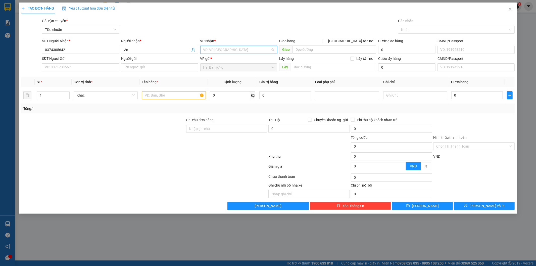
click at [235, 48] on input "search" at bounding box center [237, 50] width 68 height 8
click at [225, 68] on div "Tân Bình" at bounding box center [238, 68] width 71 height 6
click at [85, 68] on input "SĐT Người Gửi" at bounding box center [80, 67] width 77 height 8
click at [83, 51] on input "0374305642" at bounding box center [80, 50] width 77 height 8
click at [76, 66] on input "SĐT Người Gửi" at bounding box center [80, 67] width 77 height 8
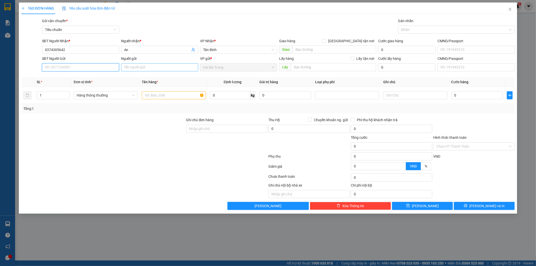
paste input "0374305642"
click at [144, 67] on input "Người gửi" at bounding box center [159, 67] width 77 height 8
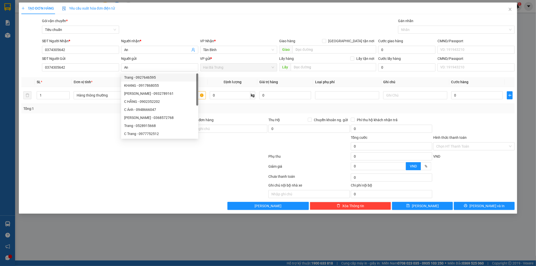
click at [242, 109] on div "Tổng: 1" at bounding box center [268, 109] width 490 height 6
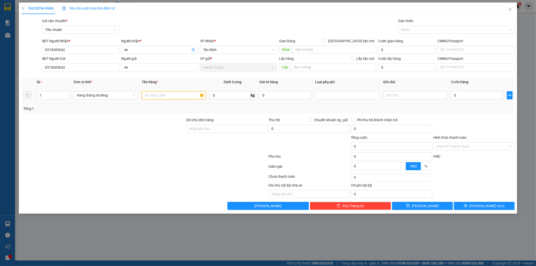
click at [168, 96] on input "text" at bounding box center [174, 95] width 64 height 8
click at [113, 97] on span "Hàng thông thường" at bounding box center [106, 96] width 58 height 8
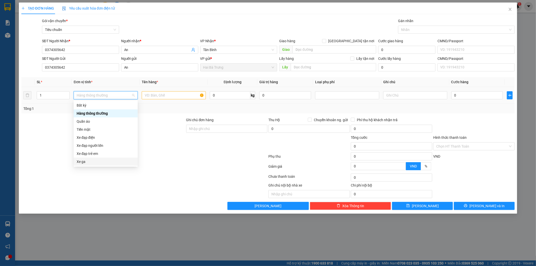
click at [80, 162] on div "Xe ga" at bounding box center [106, 162] width 58 height 6
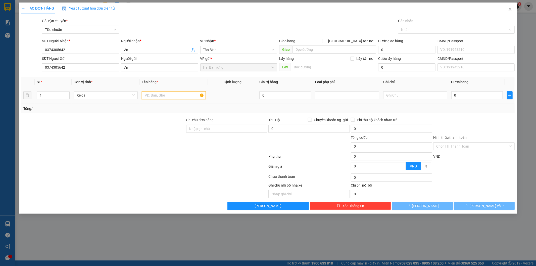
click at [154, 93] on input "text" at bounding box center [174, 95] width 64 height 8
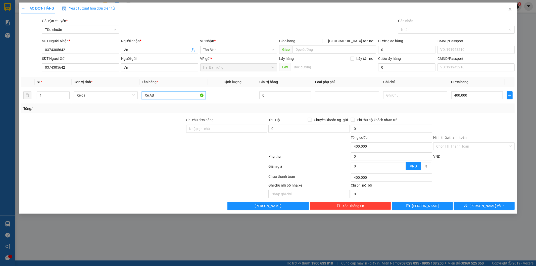
drag, startPoint x: 166, startPoint y: 96, endPoint x: 150, endPoint y: 104, distance: 17.8
click at [150, 104] on div "SL * Đơn vị tính * Tên hàng * Định lượng Giá trị hàng Loại phụ phí Ghi chú Cước…" at bounding box center [268, 95] width 494 height 36
click at [164, 97] on input "Xe AB" at bounding box center [174, 95] width 64 height 8
click at [410, 95] on input "text" at bounding box center [415, 95] width 64 height 8
click at [465, 118] on div at bounding box center [474, 126] width 82 height 18
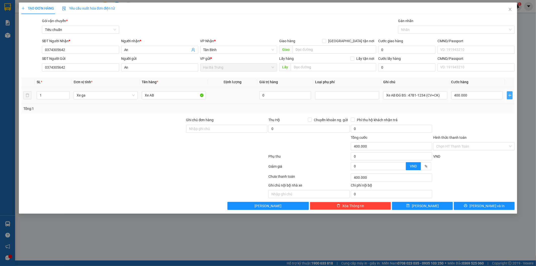
click at [482, 99] on button "button" at bounding box center [510, 95] width 6 height 8
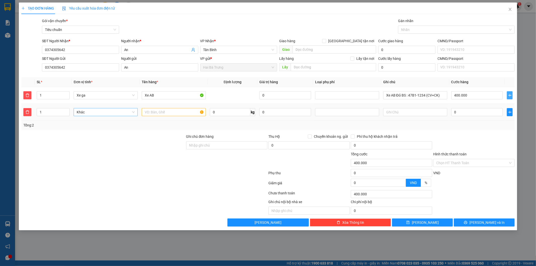
click at [94, 113] on span "Khác" at bounding box center [106, 112] width 58 height 8
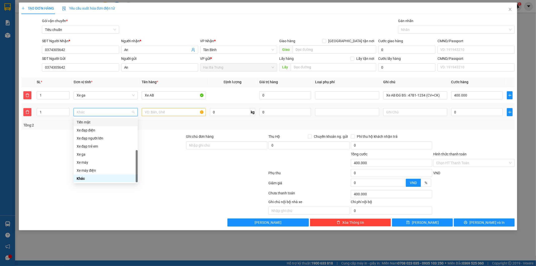
click at [98, 120] on div "Tiền mặt" at bounding box center [106, 122] width 58 height 6
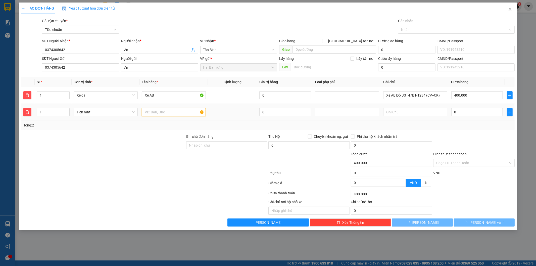
click at [154, 111] on input "text" at bounding box center [174, 112] width 64 height 8
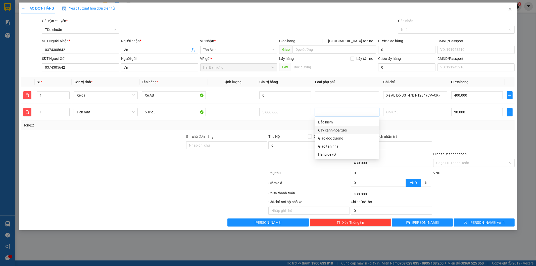
click at [482, 145] on div at bounding box center [474, 143] width 82 height 18
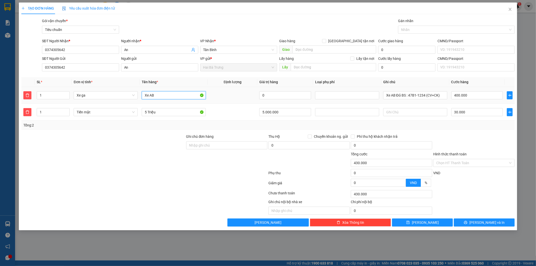
click at [160, 97] on input "Xe AB" at bounding box center [174, 95] width 64 height 8
click at [190, 130] on div "Transit Pickup Surcharge Ids Transit Deliver Surcharge Ids Transit Deliver Surc…" at bounding box center [268, 122] width 494 height 208
click at [444, 166] on input "Hình thức thanh toán" at bounding box center [472, 163] width 72 height 8
click at [458, 139] on div at bounding box center [474, 143] width 82 height 18
click at [451, 163] on input "Hình thức thanh toán" at bounding box center [472, 163] width 72 height 8
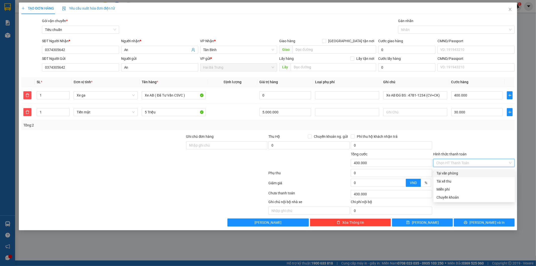
click at [448, 173] on div "Tại văn phòng" at bounding box center [474, 173] width 75 height 6
click at [449, 150] on div at bounding box center [474, 143] width 82 height 18
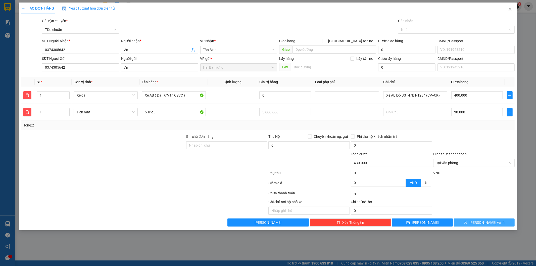
click at [475, 220] on button "[PERSON_NAME] và In" at bounding box center [484, 222] width 61 height 8
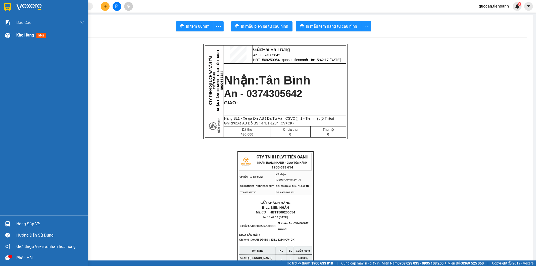
click at [32, 37] on span "Kho hàng" at bounding box center [25, 35] width 18 height 5
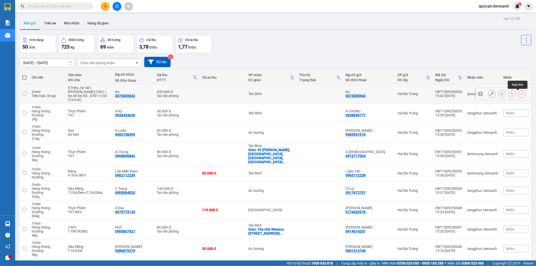
click at [482, 93] on icon at bounding box center [522, 94] width 4 height 4
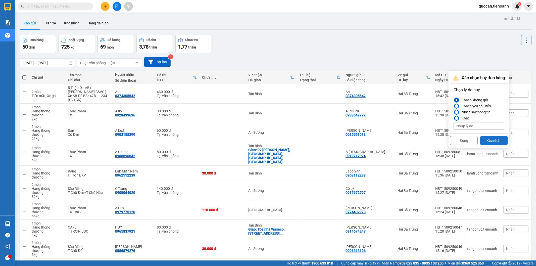
click at [482, 139] on button "Xác nhận" at bounding box center [494, 140] width 28 height 9
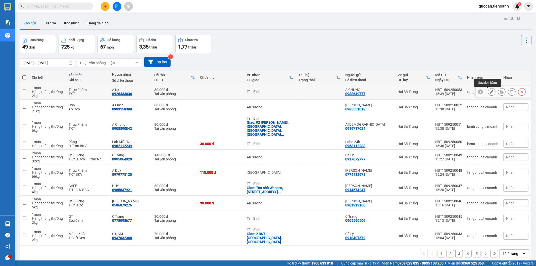
click at [482, 92] on icon at bounding box center [492, 92] width 4 height 4
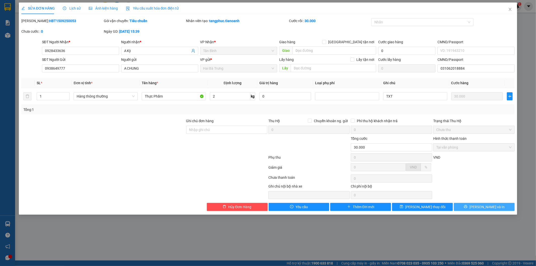
click at [482, 206] on span "[PERSON_NAME] và In" at bounding box center [487, 207] width 35 height 6
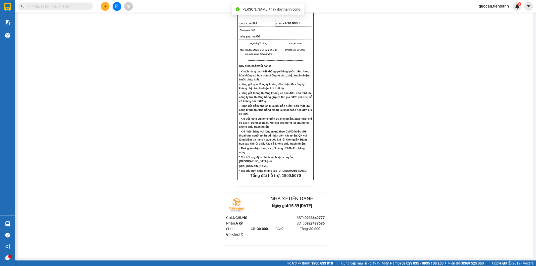
scroll to position [326, 0]
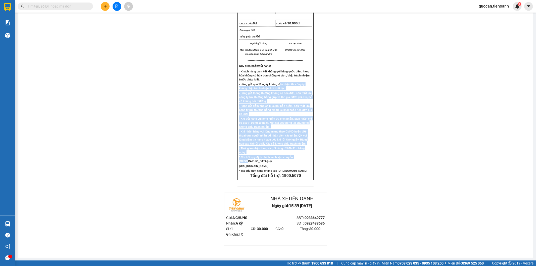
drag, startPoint x: 278, startPoint y: 61, endPoint x: 299, endPoint y: 150, distance: 91.6
click at [299, 150] on div "- Khách hàng cam kết không gửi hàng quốc cấm, hàng hóa không có hóa đơn chứng t…" at bounding box center [275, 123] width 73 height 109
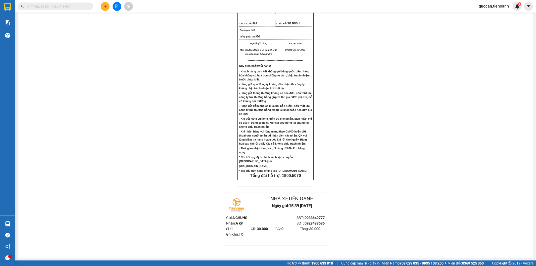
click at [350, 170] on div "Gửi: Hai Bà Trưng A CHUNG - 0938649777 HBT1509250053 - tangphuc.tienoanh - In: …" at bounding box center [276, 4] width 504 height 493
drag, startPoint x: 237, startPoint y: 64, endPoint x: 290, endPoint y: 71, distance: 53.5
click at [290, 71] on div "CTY TNHH DLVT TIẾN OANH NHẬN HÀNG NHANH - GIAO TỐC HÀNH 1900 633 614 VP Gửi: H…" at bounding box center [276, 23] width 76 height 314
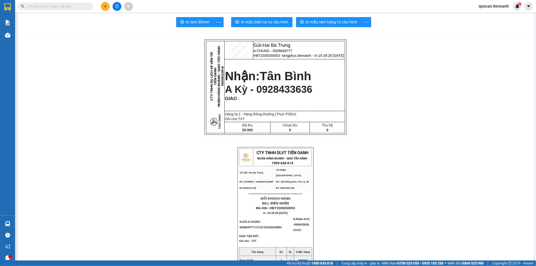
scroll to position [0, 0]
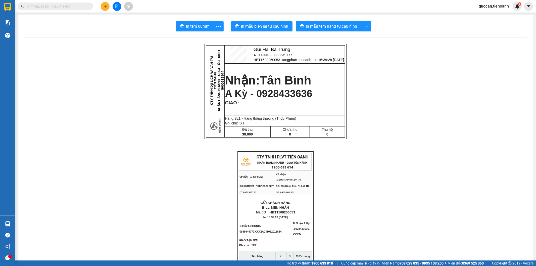
click at [108, 7] on button at bounding box center [105, 6] width 9 height 9
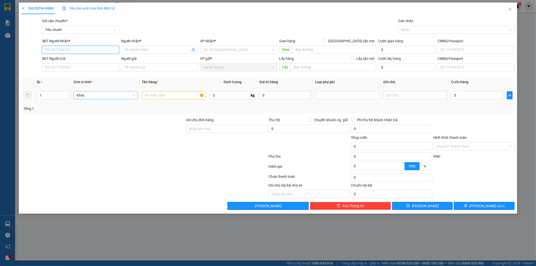
click at [88, 96] on span "Khác" at bounding box center [106, 96] width 58 height 8
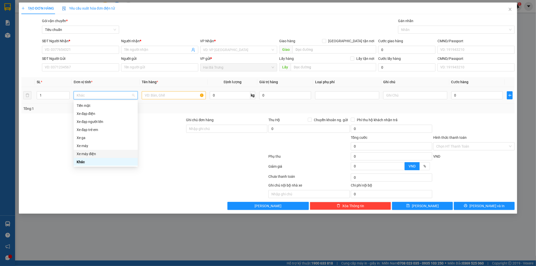
click at [93, 153] on div "Xe máy điện" at bounding box center [106, 154] width 58 height 6
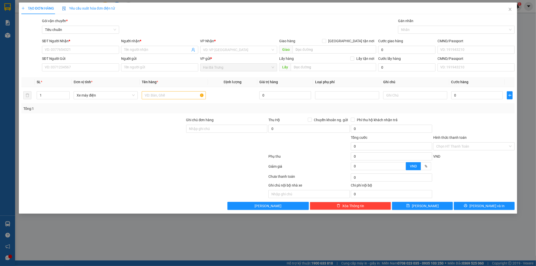
click at [152, 155] on div at bounding box center [144, 157] width 247 height 10
click at [179, 97] on input "text" at bounding box center [174, 95] width 64 height 8
click at [250, 49] on input "search" at bounding box center [237, 50] width 68 height 8
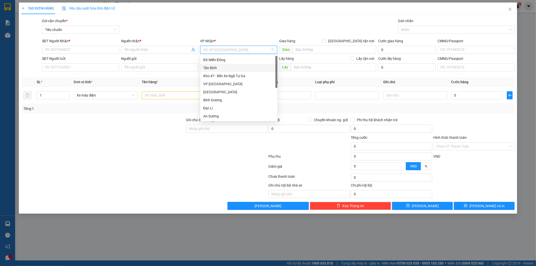
click at [217, 66] on div "Tân Bình" at bounding box center [238, 68] width 71 height 6
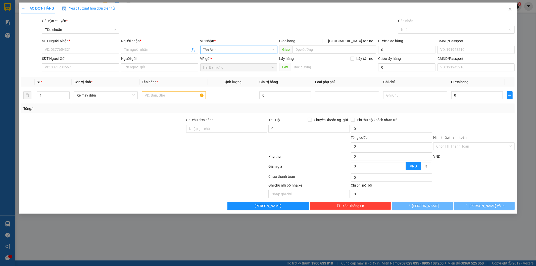
click at [133, 144] on div at bounding box center [103, 144] width 165 height 18
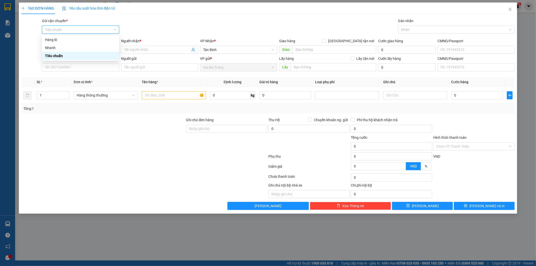
click at [135, 138] on div at bounding box center [103, 144] width 165 height 18
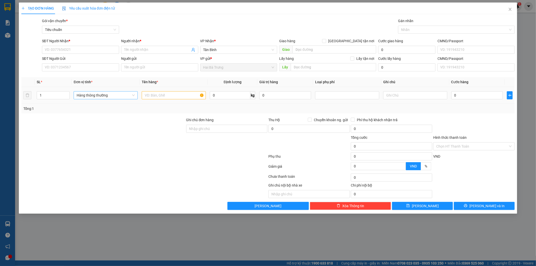
drag, startPoint x: 119, startPoint y: 100, endPoint x: 118, endPoint y: 95, distance: 5.5
click at [118, 99] on div "Hàng thông thường" at bounding box center [106, 95] width 64 height 10
click at [118, 95] on span "Hàng thông thường" at bounding box center [106, 96] width 58 height 8
click at [91, 156] on div "Xe máy điện" at bounding box center [106, 154] width 58 height 6
click at [159, 142] on div at bounding box center [103, 144] width 165 height 18
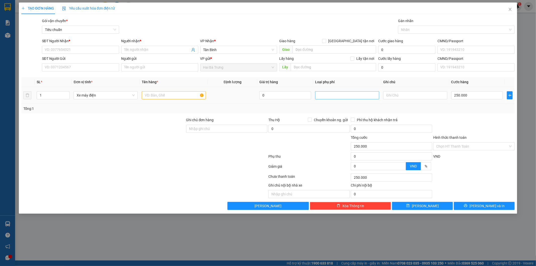
click at [343, 92] on div at bounding box center [347, 95] width 64 height 8
click at [316, 14] on div "TẠO ĐƠN HÀNG Yêu cầu xuất hóa đơn điện tử Transit Pickup Surcharge Ids Transit …" at bounding box center [268, 106] width 494 height 207
click at [482, 9] on icon "close" at bounding box center [510, 9] width 4 height 4
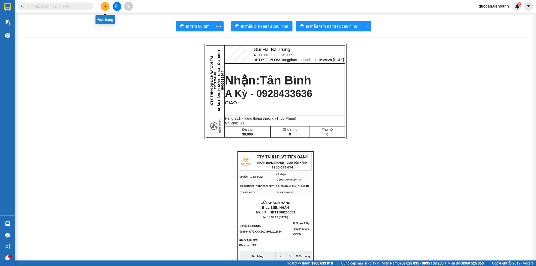
click at [106, 7] on icon "plus" at bounding box center [106, 7] width 4 height 4
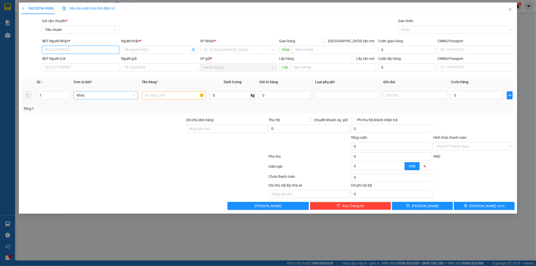
click at [102, 92] on span "Khác" at bounding box center [106, 96] width 58 height 8
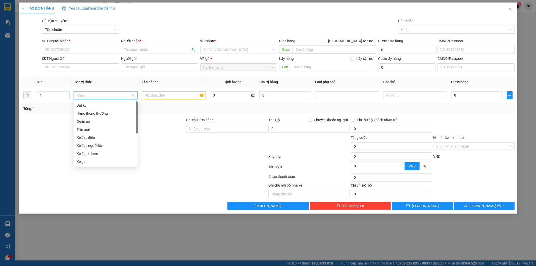
drag, startPoint x: 136, startPoint y: 147, endPoint x: 144, endPoint y: 104, distance: 42.8
click at [144, 104] on body "Kết quả tìm kiếm ( 0 ) Bộ lọc No Data quocan.tienoanh 1 Báo cáo Mẫu 1: Báo cáo …" at bounding box center [268, 133] width 536 height 266
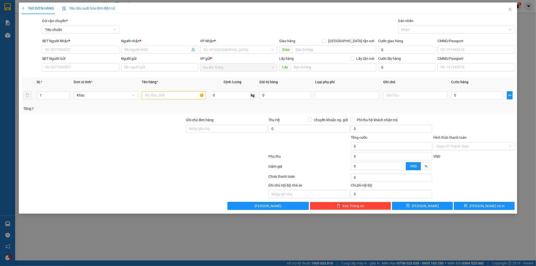
click at [124, 100] on body "Kết quả tìm kiếm ( 0 ) Bộ lọc No Data quocan.tienoanh 1 Báo cáo Mẫu 1: Báo cáo …" at bounding box center [268, 133] width 536 height 266
click at [119, 94] on span "Khác" at bounding box center [106, 96] width 58 height 8
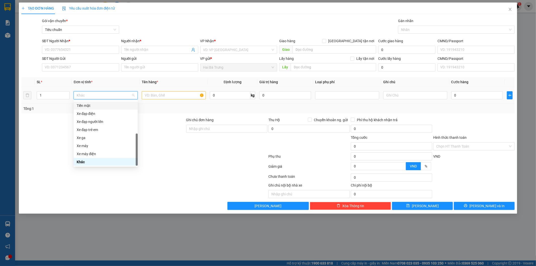
click at [101, 104] on div "Tiền mặt" at bounding box center [106, 106] width 58 height 6
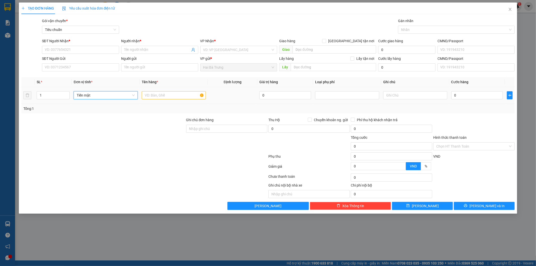
click at [128, 92] on span "Tiền mặt" at bounding box center [106, 96] width 58 height 8
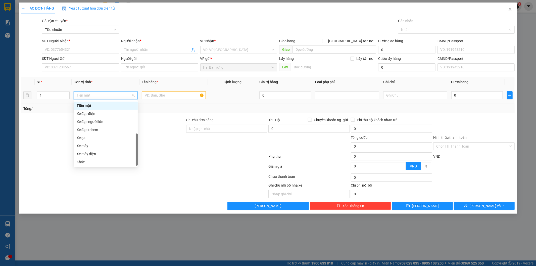
scroll to position [0, 0]
click at [96, 106] on div "Bất kỳ" at bounding box center [106, 106] width 58 height 6
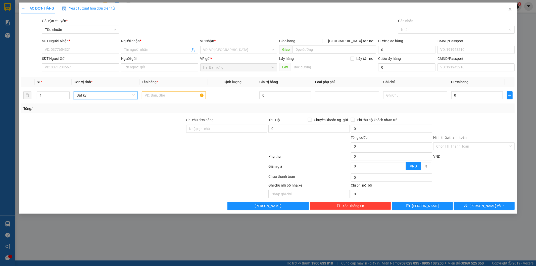
click at [139, 135] on div at bounding box center [103, 144] width 165 height 18
click at [89, 50] on input "SĐT Người Nhận *" at bounding box center [80, 50] width 77 height 8
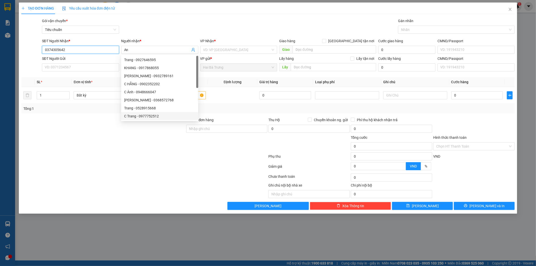
click at [94, 47] on input "0374305642" at bounding box center [80, 50] width 77 height 8
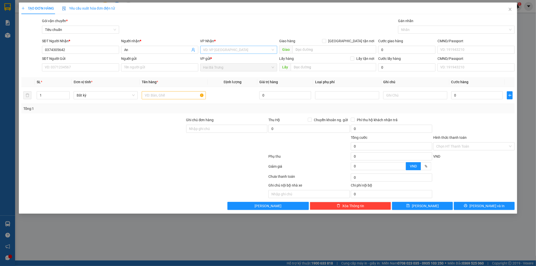
click at [209, 51] on input "search" at bounding box center [237, 50] width 68 height 8
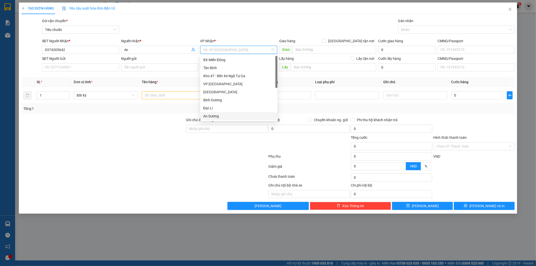
click at [212, 114] on div "An Sương" at bounding box center [238, 116] width 71 height 6
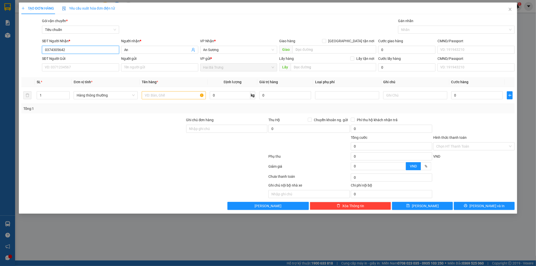
click at [82, 49] on input "0374305642" at bounding box center [80, 50] width 77 height 8
click at [86, 68] on input "SĐT Người Gửi" at bounding box center [80, 67] width 77 height 8
paste input "0374305642"
click at [141, 70] on input "Người gửi" at bounding box center [159, 67] width 77 height 8
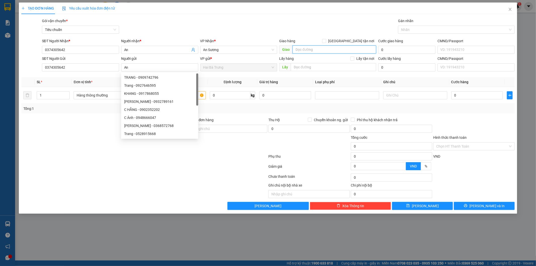
drag, startPoint x: 304, startPoint y: 46, endPoint x: 332, endPoint y: 48, distance: 28.4
click at [304, 46] on input "search" at bounding box center [335, 49] width 84 height 8
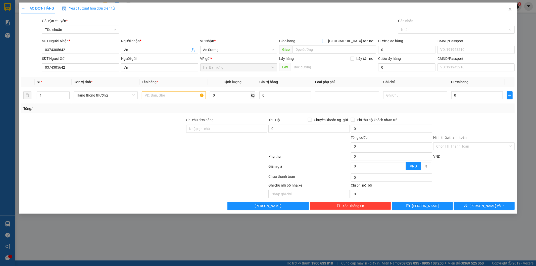
click at [361, 41] on span "[GEOGRAPHIC_DATA] tận nơi" at bounding box center [351, 41] width 50 height 6
click at [326, 41] on input "[GEOGRAPHIC_DATA] tận nơi" at bounding box center [324, 41] width 4 height 4
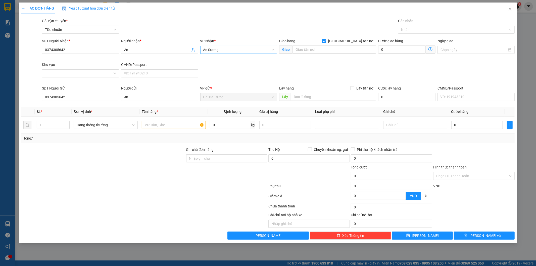
click at [255, 49] on span "An Sương" at bounding box center [238, 50] width 71 height 8
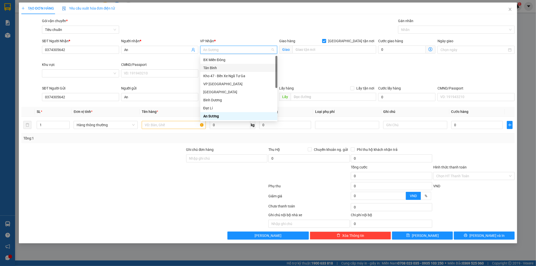
click at [217, 67] on div "Tân Bình" at bounding box center [238, 68] width 71 height 6
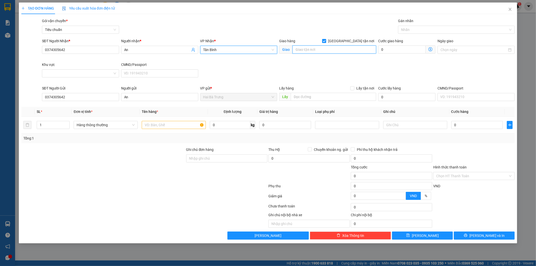
click at [315, 51] on input "search" at bounding box center [335, 49] width 84 height 8
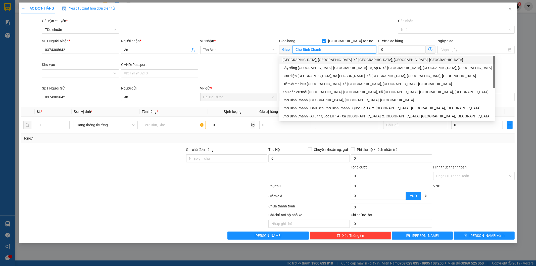
click at [313, 61] on div "Chợ Bình Chánh, Quốc Lộ 1A, Xã Bình Chánh, Huyện Bình Chánh, Thành phố Hồ Chí M…" at bounding box center [388, 60] width 210 height 6
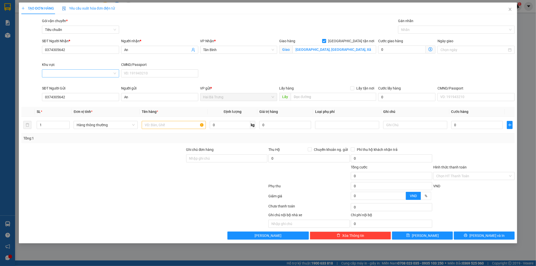
click at [86, 76] on input "Khu vực" at bounding box center [79, 74] width 68 height 8
click at [102, 92] on div "BÌNH CHÁNH" at bounding box center [80, 92] width 71 height 6
click at [53, 124] on input "1" at bounding box center [53, 125] width 33 height 8
click at [179, 122] on input "text" at bounding box center [174, 125] width 64 height 8
click at [411, 126] on input "text" at bounding box center [415, 125] width 64 height 8
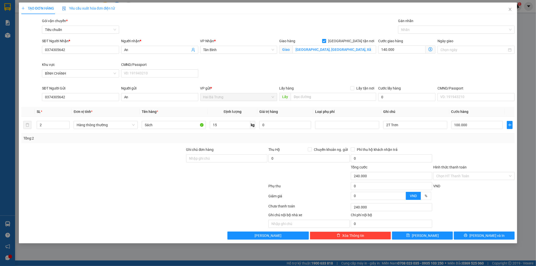
click at [431, 49] on icon "dollar-circle" at bounding box center [431, 49] width 4 height 4
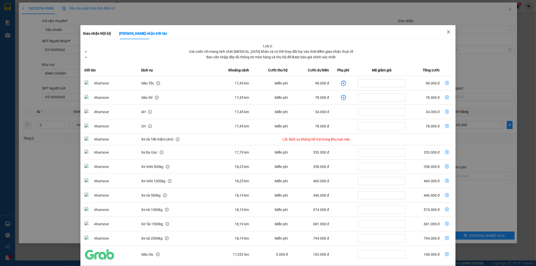
click at [447, 34] on span "Close" at bounding box center [449, 32] width 14 height 14
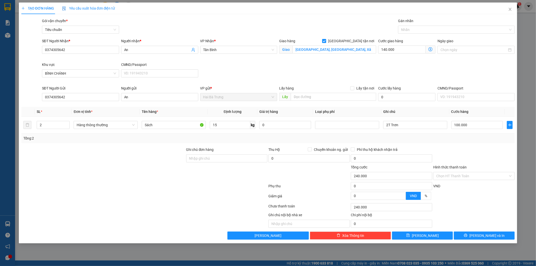
click at [428, 49] on span "Giao nhận Nội bộ Giao nhận Đối tác Lưu ý: Giá cước chỉ mang tính chất tham khảo…" at bounding box center [431, 49] width 10 height 8
click at [431, 48] on icon "dollar-circle" at bounding box center [431, 49] width 4 height 4
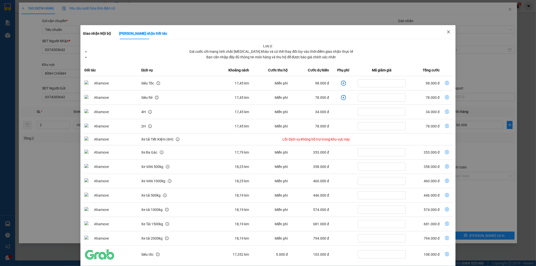
click at [447, 33] on icon "close" at bounding box center [448, 31] width 3 height 3
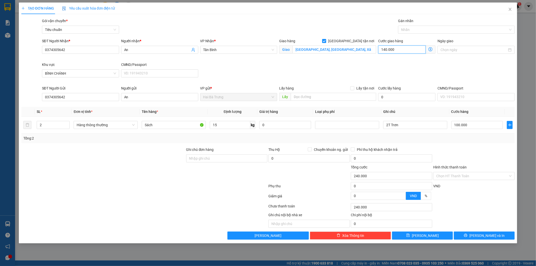
click at [407, 51] on input "140.000" at bounding box center [402, 49] width 48 height 8
click at [406, 66] on div "SĐT Người Nhận * 0374305642 Người nhận * An VP Nhận * Tân Bình Giao hàng Giao t…" at bounding box center [278, 61] width 475 height 47
click at [467, 153] on div at bounding box center [474, 156] width 82 height 18
click at [160, 126] on input "Sách" at bounding box center [174, 125] width 64 height 8
click at [165, 128] on input "Sách" at bounding box center [174, 125] width 64 height 8
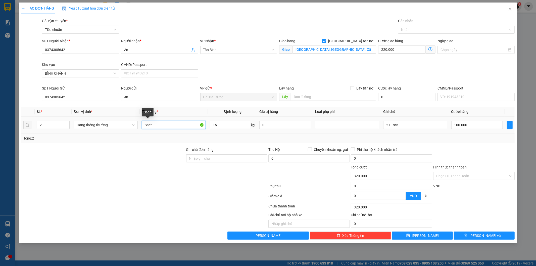
click at [165, 128] on input "Sách" at bounding box center [174, 125] width 64 height 8
click at [162, 162] on div at bounding box center [103, 156] width 165 height 18
click at [158, 126] on input "Sách" at bounding box center [174, 125] width 64 height 8
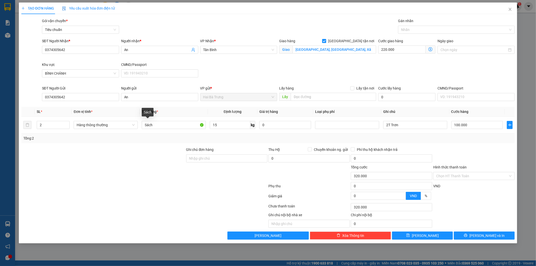
click at [144, 168] on div at bounding box center [103, 173] width 165 height 18
click at [236, 48] on span "Tân Bình" at bounding box center [238, 50] width 71 height 8
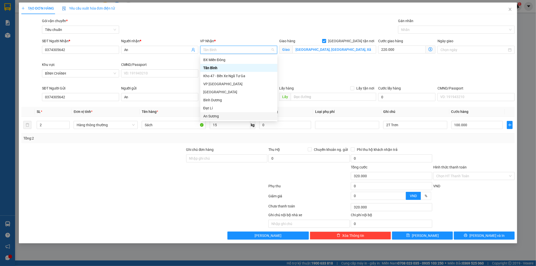
drag, startPoint x: 212, startPoint y: 117, endPoint x: 214, endPoint y: 115, distance: 2.7
click at [212, 117] on div "An Sương" at bounding box center [238, 116] width 71 height 6
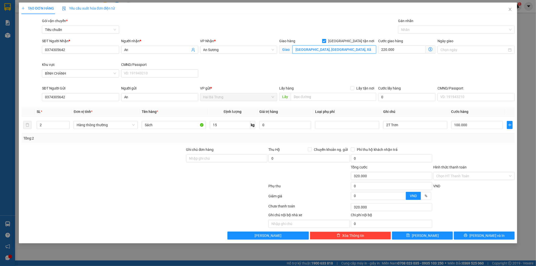
click at [330, 50] on input "Chợ Bình Chánh, Quốc Lộ 1A, Xã Bình Chánh, Huyện Bình Chánh, Thành phố Hồ Chí M…" at bounding box center [335, 49] width 84 height 8
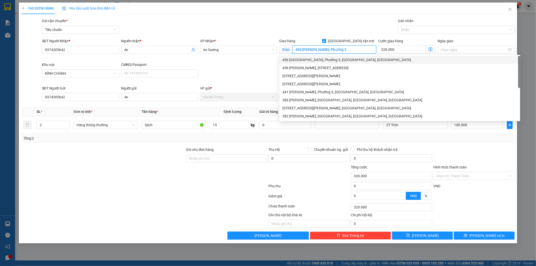
click at [335, 57] on div "456 Đường Lê Lợi, Phường 3, Gò Vấp, Hồ Chí Minh" at bounding box center [400, 60] width 235 height 6
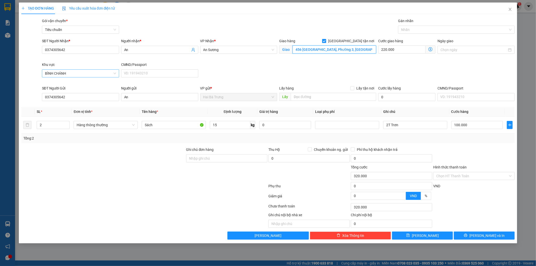
click at [91, 74] on span "BÌNH CHÁNH" at bounding box center [80, 74] width 71 height 8
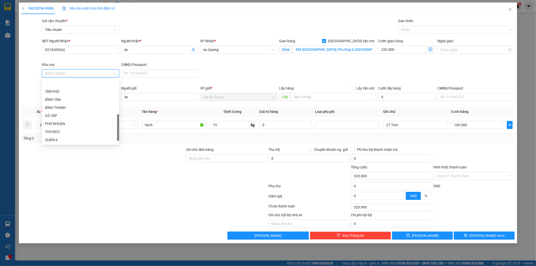
scroll to position [128, 0]
drag, startPoint x: 118, startPoint y: 91, endPoint x: 111, endPoint y: 129, distance: 38.1
click at [111, 129] on div "BÌNH TÂN BÌNH THẠNH GÒ VẤP PHÚ NHUẬN THỦ ĐỨC QUẬN 6 QUẬN 5 QUẬN 4 QUẬN 3" at bounding box center [80, 111] width 77 height 64
click at [74, 94] on div "GÒ VẤP" at bounding box center [80, 93] width 71 height 6
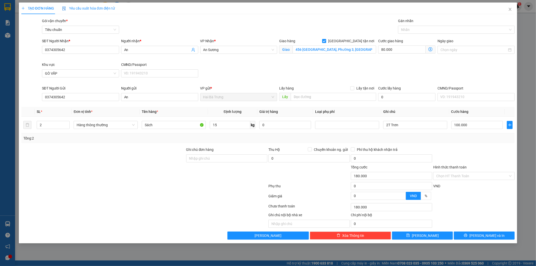
click at [98, 170] on div at bounding box center [103, 173] width 165 height 18
click at [65, 122] on span "Increase Value" at bounding box center [67, 123] width 6 height 5
click at [229, 126] on input "15" at bounding box center [230, 125] width 40 height 8
click at [202, 200] on div at bounding box center [144, 197] width 247 height 10
click at [431, 51] on icon "dollar-circle" at bounding box center [431, 49] width 4 height 4
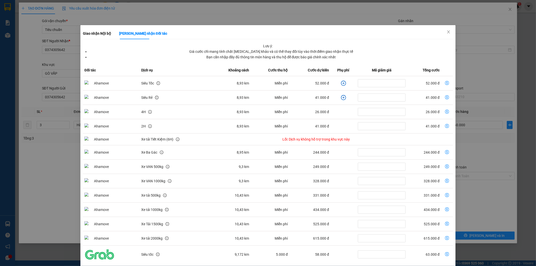
click at [341, 83] on icon "plus-circle" at bounding box center [343, 83] width 5 height 5
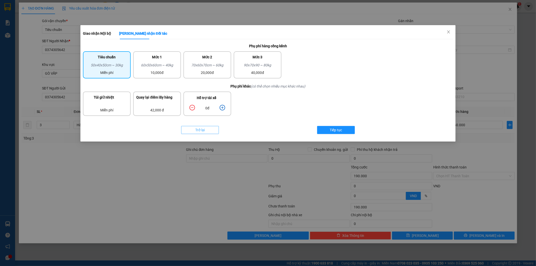
click at [212, 130] on button "Trở lại" at bounding box center [200, 130] width 38 height 8
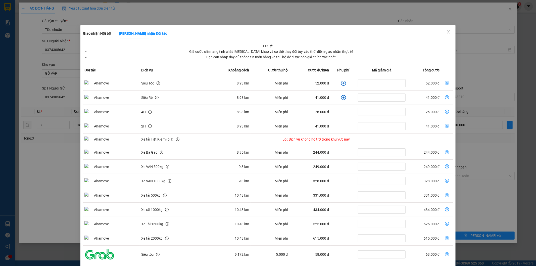
click at [314, 82] on td "52.000 đ" at bounding box center [309, 83] width 41 height 14
drag, startPoint x: 307, startPoint y: 100, endPoint x: 308, endPoint y: 102, distance: 2.7
click at [308, 102] on td "41.000 đ" at bounding box center [309, 97] width 41 height 14
click at [449, 34] on span "Close" at bounding box center [449, 32] width 14 height 14
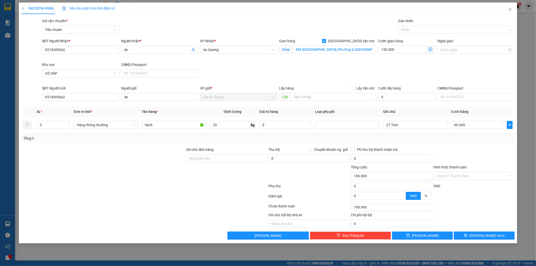
click at [368, 66] on div "SĐT Người Nhận * 0374305642 Người nhận * An VP Nhận * An Sương Giao hàng Giao t…" at bounding box center [278, 61] width 475 height 47
click at [215, 191] on div at bounding box center [144, 187] width 247 height 10
click at [298, 51] on input "456 Đường Lê Lợi, Phường 3, Gò Vấp, Hồ Chí Minh" at bounding box center [335, 49] width 84 height 8
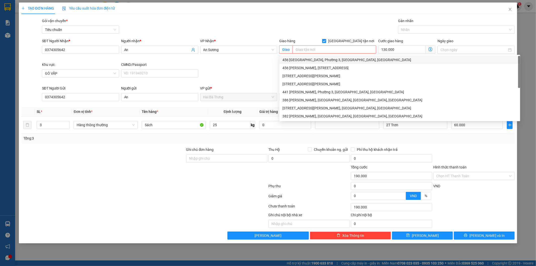
click at [349, 43] on div "Giao hàng Giao tận nơi" at bounding box center [327, 41] width 97 height 6
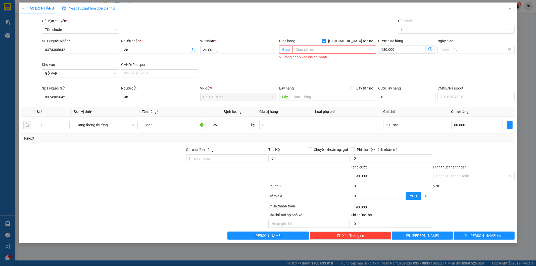
click at [326, 42] on span at bounding box center [324, 41] width 4 height 4
click at [326, 42] on input "[GEOGRAPHIC_DATA] tận nơi" at bounding box center [324, 41] width 4 height 4
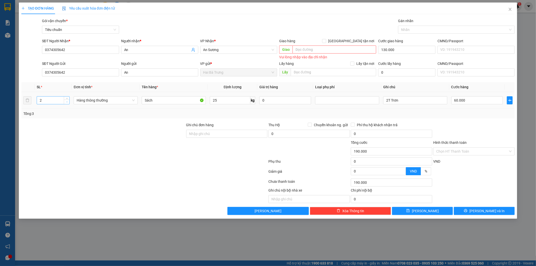
click at [67, 102] on icon "down" at bounding box center [67, 102] width 2 height 2
drag, startPoint x: 159, startPoint y: 101, endPoint x: 133, endPoint y: 100, distance: 25.7
click at [133, 100] on tr "1 Hàng thông thường Sách 25 kg 0 2T Trơn 60.000" at bounding box center [268, 100] width 494 height 17
click at [180, 101] on input "Sách25" at bounding box center [174, 100] width 64 height 8
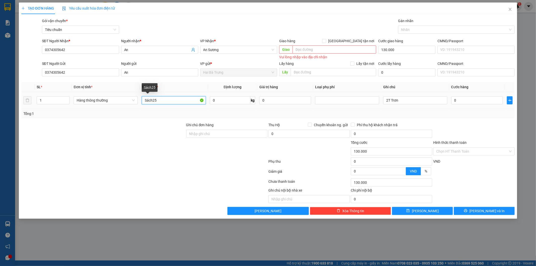
click at [180, 101] on input "Sách25" at bounding box center [174, 100] width 64 height 8
click at [152, 145] on div at bounding box center [103, 149] width 165 height 18
drag, startPoint x: 409, startPoint y: 99, endPoint x: 373, endPoint y: 99, distance: 35.9
click at [373, 99] on tr "1 Hàng thông thường 0 kg 0 2T Trơn 0" at bounding box center [268, 100] width 494 height 17
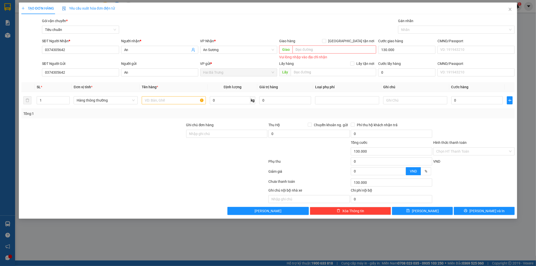
click at [367, 115] on div "Tổng: 1" at bounding box center [268, 114] width 490 height 6
click at [180, 100] on input "text" at bounding box center [174, 100] width 64 height 8
click at [238, 100] on input "0" at bounding box center [230, 100] width 40 height 8
click at [240, 171] on div at bounding box center [144, 172] width 247 height 10
click at [482, 9] on icon "close" at bounding box center [510, 9] width 4 height 4
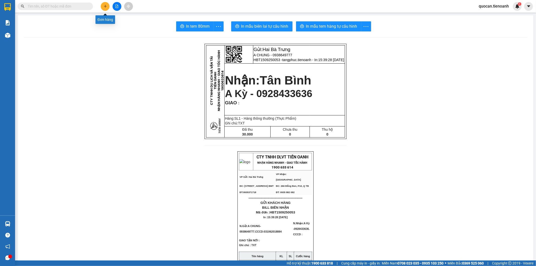
click at [106, 6] on icon "plus" at bounding box center [106, 7] width 4 height 4
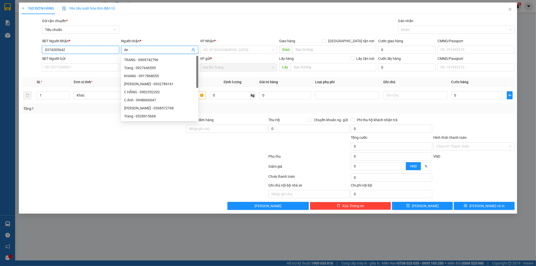
click at [108, 49] on input "0374305642" at bounding box center [80, 50] width 77 height 8
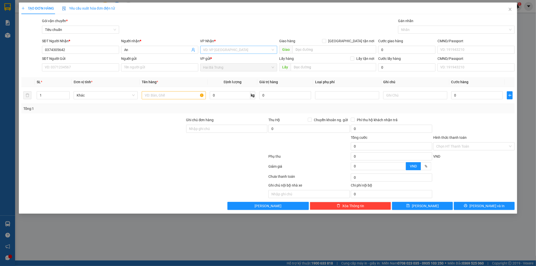
click at [233, 52] on input "search" at bounding box center [237, 50] width 68 height 8
click at [220, 68] on div "Tân Bình" at bounding box center [238, 68] width 71 height 6
click at [79, 52] on input "0374305642" at bounding box center [80, 50] width 77 height 8
click at [66, 68] on input "SĐT Người Gửi" at bounding box center [80, 67] width 77 height 8
paste input "0374305642"
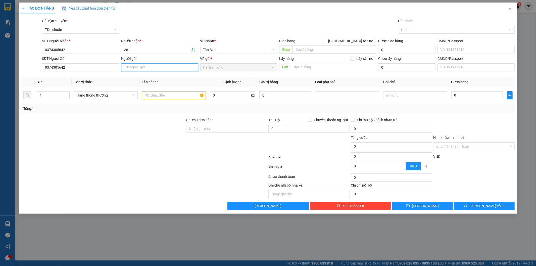
click at [146, 69] on input "Người gửi" at bounding box center [159, 67] width 77 height 8
click at [125, 95] on span "Hàng thông thường" at bounding box center [106, 96] width 58 height 8
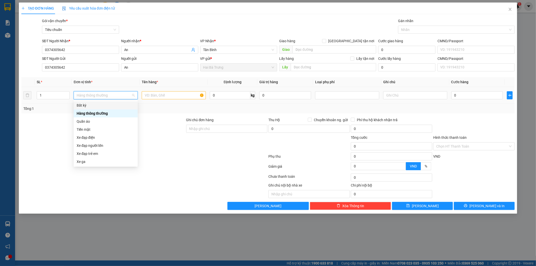
click at [116, 106] on div "Bất kỳ" at bounding box center [106, 106] width 58 height 6
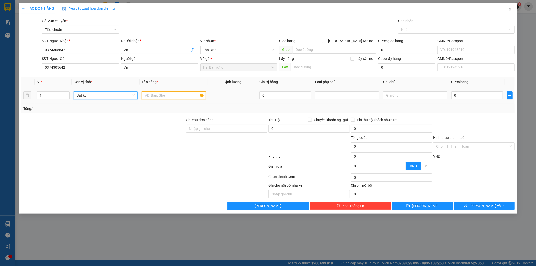
click at [165, 92] on input "text" at bounding box center [174, 95] width 64 height 8
click at [161, 106] on div "Tổng: 1" at bounding box center [115, 109] width 184 height 6
click at [303, 111] on div "Tổng: 1" at bounding box center [268, 109] width 494 height 10
click at [94, 95] on span "Bất kỳ" at bounding box center [106, 96] width 58 height 8
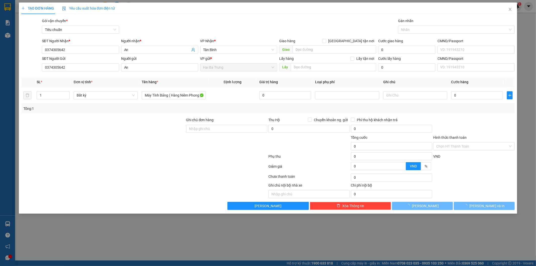
click at [122, 83] on th "Đơn vị tính *" at bounding box center [106, 82] width 68 height 10
click at [297, 96] on input "0" at bounding box center [285, 95] width 52 height 8
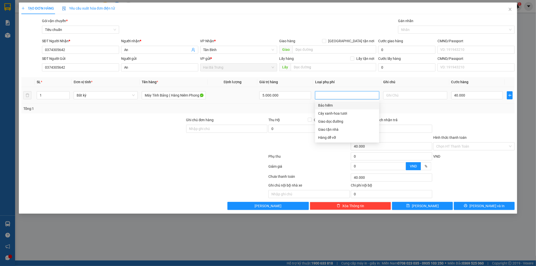
click at [333, 105] on div "Bảo hiểm" at bounding box center [347, 106] width 58 height 6
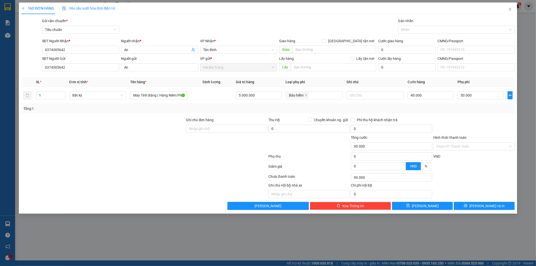
click at [432, 107] on div "Tổng: 1" at bounding box center [268, 109] width 490 height 6
click at [431, 97] on input "40.000" at bounding box center [431, 95] width 46 height 8
click at [444, 117] on div at bounding box center [474, 126] width 82 height 18
click at [266, 97] on input "5.000.000" at bounding box center [259, 95] width 46 height 8
click at [269, 108] on div "Tổng: 1" at bounding box center [268, 109] width 490 height 6
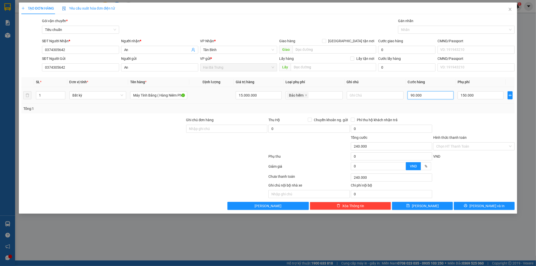
click at [440, 98] on input "90.000" at bounding box center [431, 95] width 46 height 8
click at [441, 117] on div at bounding box center [474, 126] width 82 height 18
click at [252, 239] on div "TẠO ĐƠN HÀNG Yêu cầu xuất hóa đơn điện tử Transit Pickup Surcharge Ids Transit …" at bounding box center [268, 133] width 536 height 266
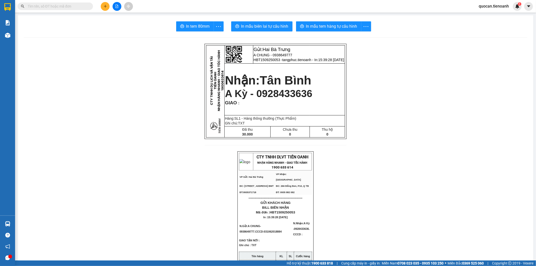
click at [482, 9] on span "quocan.tienoanh" at bounding box center [494, 6] width 38 height 6
click at [482, 16] on span "Đăng xuất" at bounding box center [497, 16] width 28 height 6
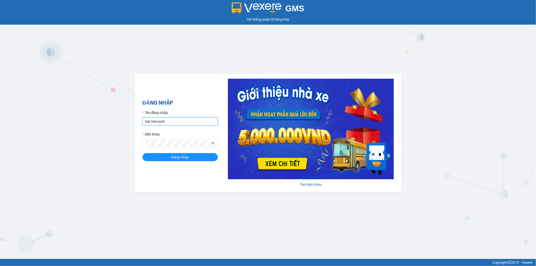
click at [149, 120] on input "lyly.tienoanh" at bounding box center [180, 121] width 75 height 8
drag, startPoint x: 150, startPoint y: 121, endPoint x: 140, endPoint y: 119, distance: 10.2
click at [140, 119] on div "ĐĂNG NHẬP Tên đăng nhập lyly.tienoanh Mật khẩu Đăng nhập Tìm hiểu thêm" at bounding box center [268, 133] width 266 height 119
type input "kieudiem.tienoanh"
click at [143, 153] on button "Đăng nhập" at bounding box center [180, 157] width 75 height 8
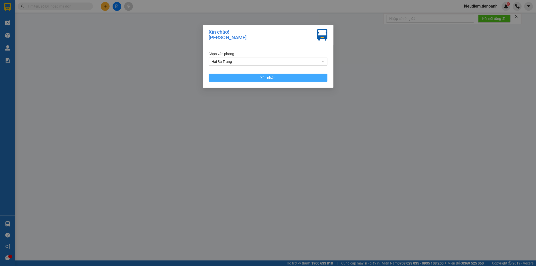
click at [263, 78] on span "Xác nhận" at bounding box center [268, 78] width 15 height 6
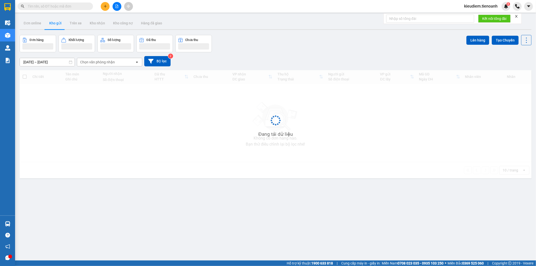
click at [45, 7] on input "text" at bounding box center [57, 7] width 59 height 6
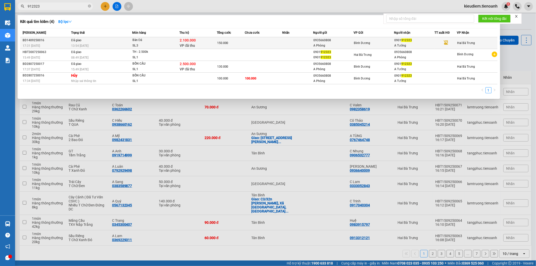
type input "912323"
click at [187, 39] on span "2.100.000" at bounding box center [188, 40] width 16 height 4
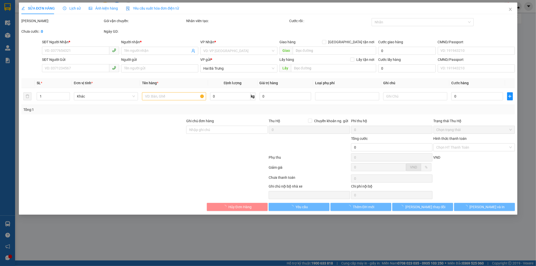
type input "0901912323"
type input "A Tưởng"
type input "0935660808"
type input "A Phòng"
type input "2.100.000"
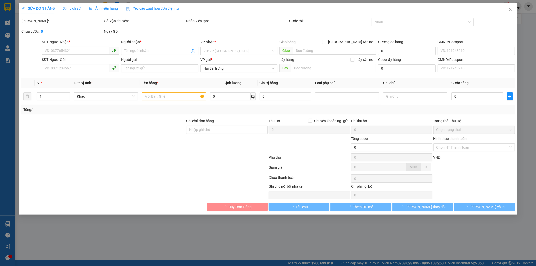
type input "150.000"
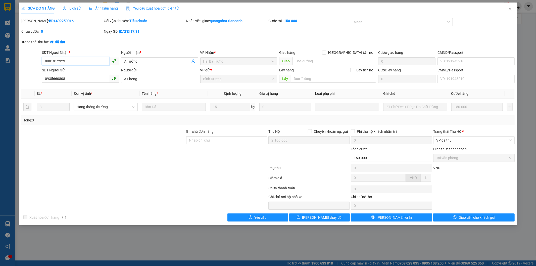
click at [71, 60] on input "0901912323" at bounding box center [75, 61] width 67 height 8
drag, startPoint x: 71, startPoint y: 60, endPoint x: 62, endPoint y: 78, distance: 20.0
click at [62, 78] on input "0935660808" at bounding box center [75, 79] width 67 height 8
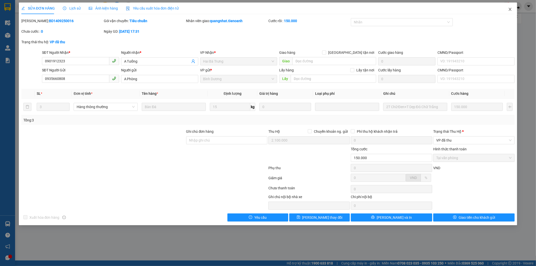
drag, startPoint x: 508, startPoint y: 10, endPoint x: 188, endPoint y: 9, distance: 320.5
click at [508, 10] on icon "close" at bounding box center [510, 9] width 4 height 4
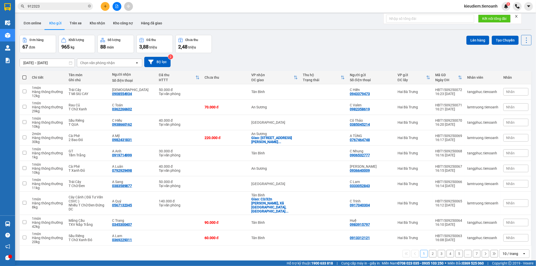
click at [87, 6] on input "912323" at bounding box center [57, 7] width 59 height 6
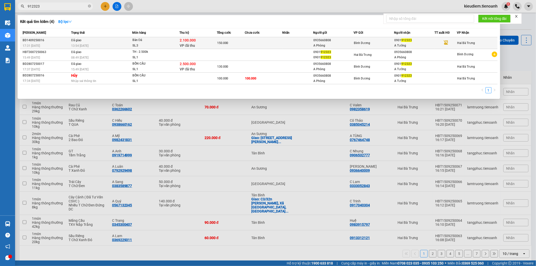
click at [104, 44] on div "13:54 [DATE]" at bounding box center [101, 46] width 61 height 6
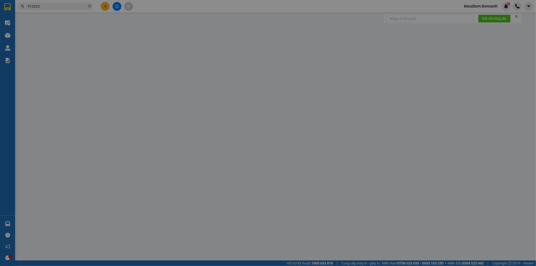
type input "0901912323"
type input "A Tưởng"
type input "0935660808"
type input "A Phòng"
type input "2.100.000"
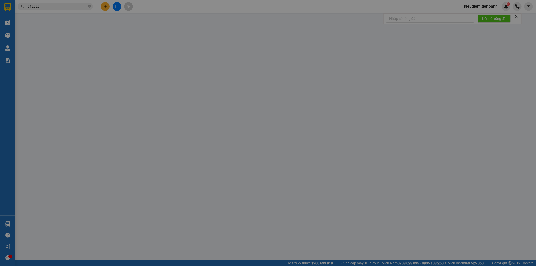
type input "150.000"
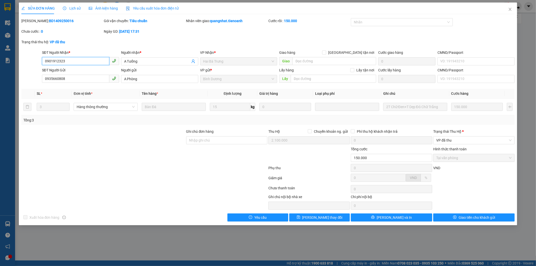
click at [79, 60] on input "0901912323" at bounding box center [75, 61] width 67 height 8
click at [51, 22] on b "BD1409250016" at bounding box center [61, 21] width 25 height 4
copy b "BD1409250016"
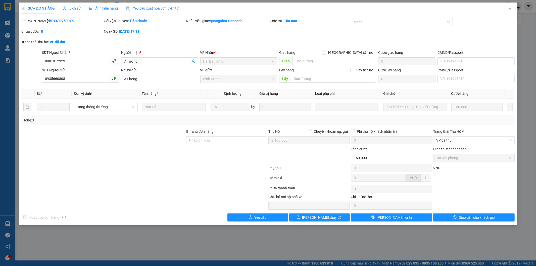
click at [160, 170] on div at bounding box center [144, 169] width 247 height 10
click at [510, 10] on icon "close" at bounding box center [510, 9] width 4 height 4
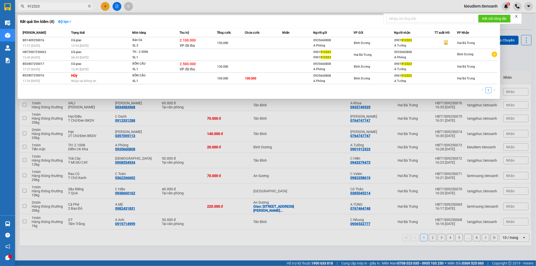
click at [59, 5] on input "912323" at bounding box center [57, 7] width 59 height 6
click at [90, 6] on icon "close-circle" at bounding box center [89, 6] width 3 height 3
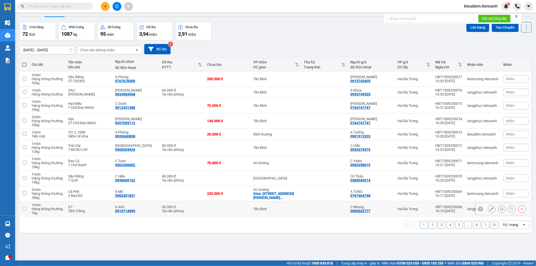
scroll to position [23, 0]
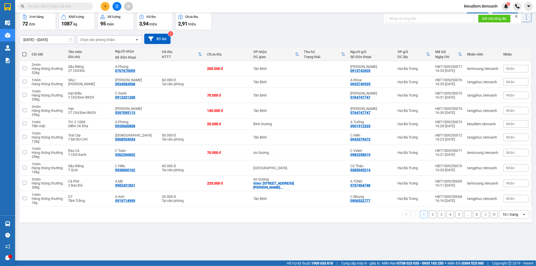
click at [507, 216] on div "10 / trang" at bounding box center [511, 214] width 16 height 5
click at [512, 203] on span "100 / trang" at bounding box center [508, 203] width 18 height 5
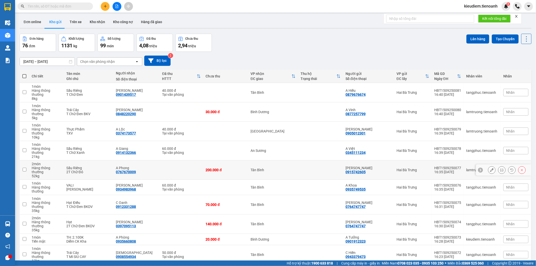
scroll to position [0, 0]
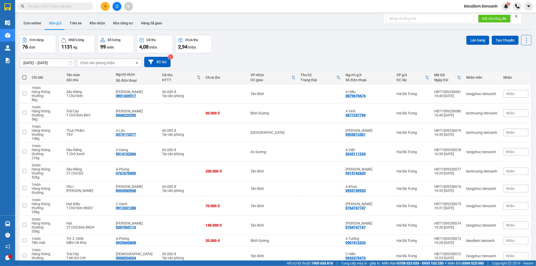
click at [258, 41] on div "Đơn hàng 76 đơn Khối lượng 1131 kg Số lượng 99 món Đã thu 4,08 triệu Chưa thu 2…" at bounding box center [276, 44] width 512 height 18
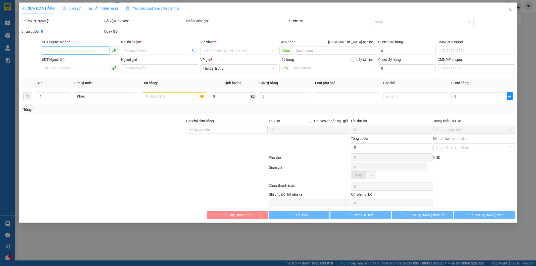
type input "0901912323"
type input "A Tưởng"
type input "0935660808"
type input "A Phòng"
type input "2.100.000"
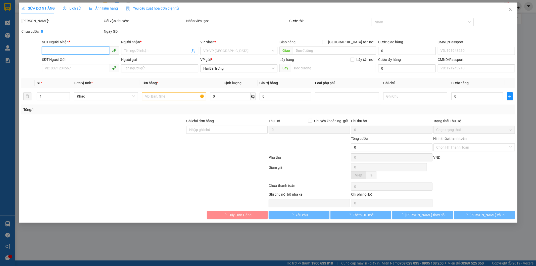
type input "150.000"
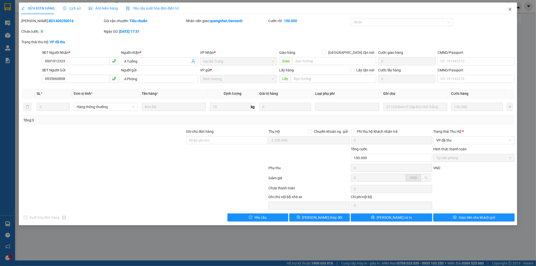
click at [512, 9] on icon "close" at bounding box center [510, 9] width 4 height 4
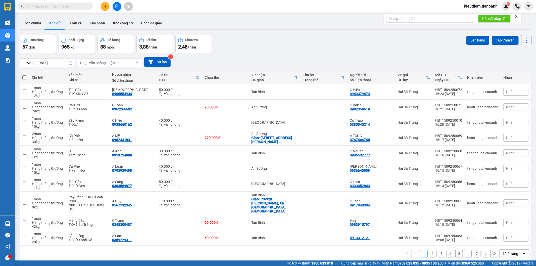
click at [102, 6] on button at bounding box center [105, 6] width 9 height 9
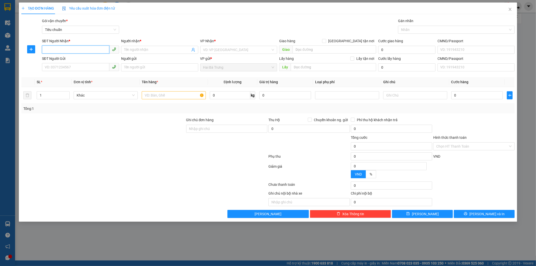
click at [65, 52] on input "SĐT Người Nhận *" at bounding box center [75, 49] width 67 height 8
paste input "0935660808"
type input "0935660808"
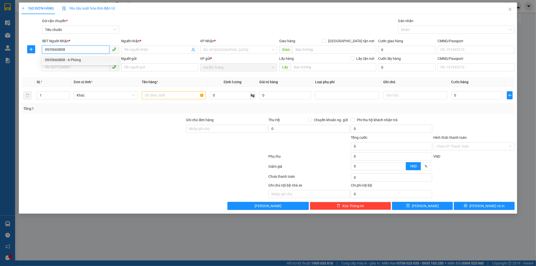
click at [69, 51] on input "0935660808" at bounding box center [75, 49] width 67 height 8
click at [74, 61] on div "0935660808 - A Phòng" at bounding box center [80, 60] width 71 height 6
type input "A Phòng"
type input "BD2308250019"
type input "20.000"
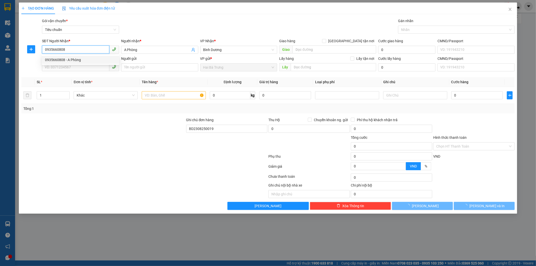
type input "20.000"
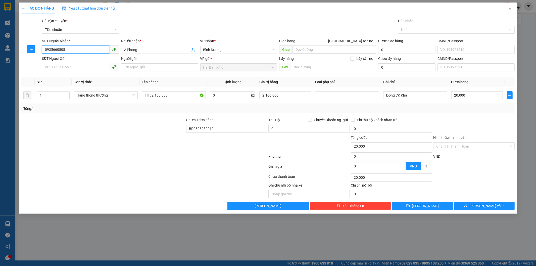
type input "0935660808"
click at [74, 67] on input "SĐT Người Gửi" at bounding box center [75, 67] width 67 height 8
paste input "0901912323"
type input "0901912323"
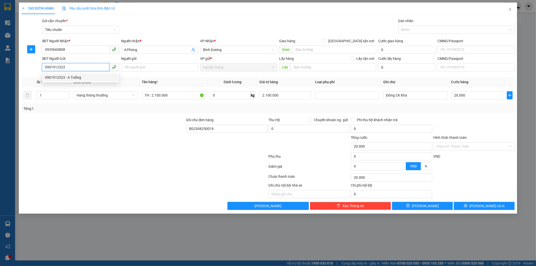
click at [74, 76] on div "0901912323 - A Tưởng" at bounding box center [80, 78] width 71 height 6
type input "A Tưởng"
type input "0"
type input "0901912323"
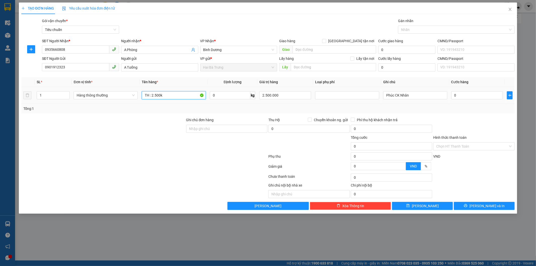
click at [155, 97] on input "TH : 2.500k" at bounding box center [174, 95] width 64 height 8
click at [150, 98] on input "TH : 2.500k" at bounding box center [174, 95] width 64 height 8
click at [113, 94] on span "Hàng thông thường" at bounding box center [106, 96] width 58 height 8
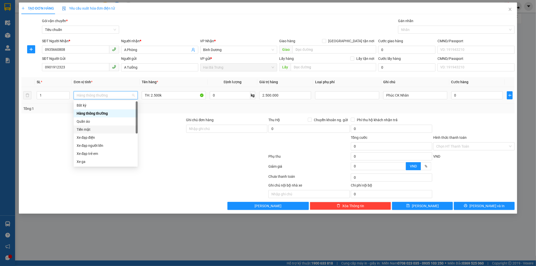
click at [96, 129] on div "Tiền mặt" at bounding box center [106, 130] width 58 height 6
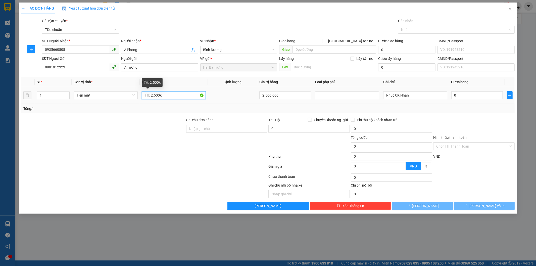
click at [156, 95] on input "TH: 2.500k" at bounding box center [174, 95] width 64 height 8
type input "TH: 2.00k"
type input "20.000"
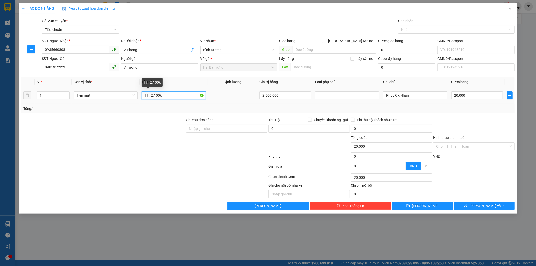
click at [160, 97] on input "TH: 2.100k" at bounding box center [174, 95] width 64 height 8
type input "TH: 2.100K"
click at [212, 109] on div "Tổng: 1" at bounding box center [268, 109] width 490 height 6
click at [277, 94] on input "2.500.000" at bounding box center [285, 95] width 52 height 8
click at [267, 96] on input "2.500.000" at bounding box center [285, 95] width 52 height 8
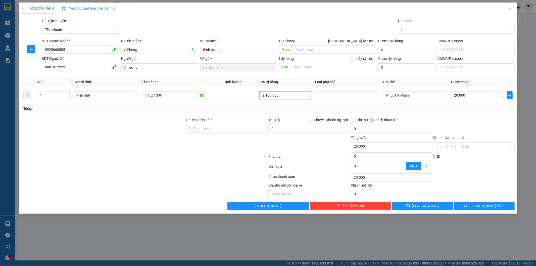
type input "2.100.000"
click at [270, 111] on div "Tổng: 1" at bounding box center [268, 109] width 490 height 6
drag, startPoint x: 394, startPoint y: 95, endPoint x: 365, endPoint y: 94, distance: 28.7
click at [365, 94] on tr "1 Tiền mặt TH: 2.100K 2.100.000 Phúc CK Nhân 20.000" at bounding box center [268, 95] width 494 height 17
drag, startPoint x: 402, startPoint y: 94, endPoint x: 453, endPoint y: 96, distance: 51.9
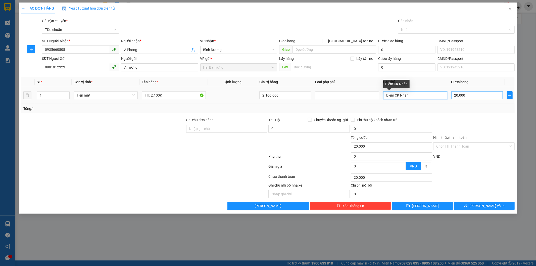
click at [452, 96] on tr "1 Tiền mặt TH: 2.100K 2.100.000 Diễm CK Nhân 20.000" at bounding box center [268, 95] width 494 height 17
type input "Diễm CK Kha"
click at [463, 117] on div at bounding box center [474, 126] width 82 height 18
click at [467, 206] on button "[PERSON_NAME] và In" at bounding box center [484, 206] width 61 height 8
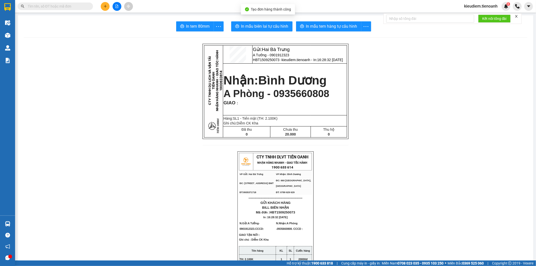
click at [279, 99] on span "A Phòng - 0935660808" at bounding box center [276, 93] width 106 height 11
copy span "0935660808"
click at [60, 9] on input "text" at bounding box center [57, 7] width 59 height 6
paste input "0935660808"
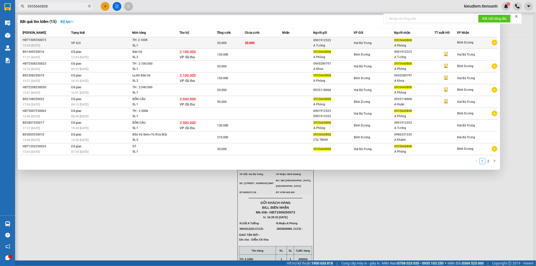
type input "0935660808"
click at [118, 42] on td "VP Gửi" at bounding box center [101, 43] width 62 height 12
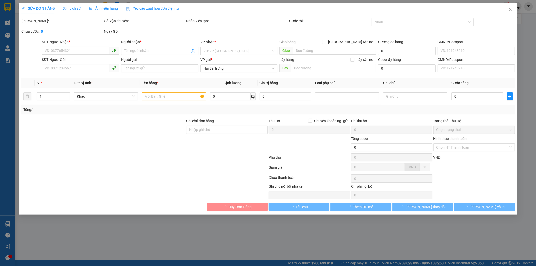
type input "0935660808"
type input "A Phòng"
type input "0901912323"
type input "A Tưởng"
type input "20.000"
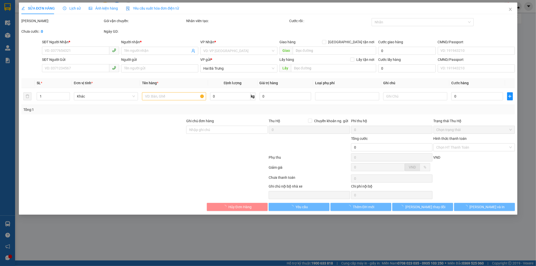
type input "20.000"
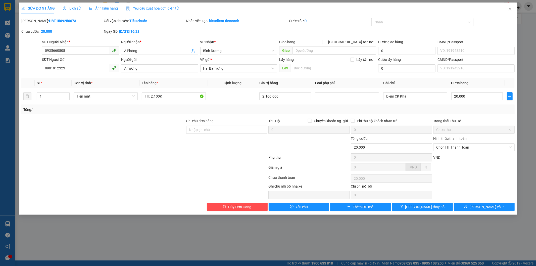
click at [216, 134] on div "Ghi chú đơn hàng" at bounding box center [226, 127] width 81 height 18
click at [214, 131] on input "Ghi chú đơn hàng" at bounding box center [226, 130] width 81 height 8
paste input "BD1409250016"
type input "BD1409250016"
click at [194, 152] on div at bounding box center [227, 145] width 82 height 18
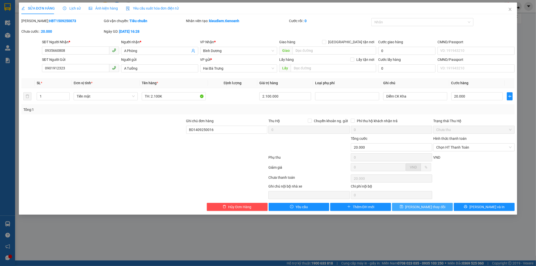
click at [433, 205] on span "[PERSON_NAME] thay đổi" at bounding box center [425, 207] width 40 height 6
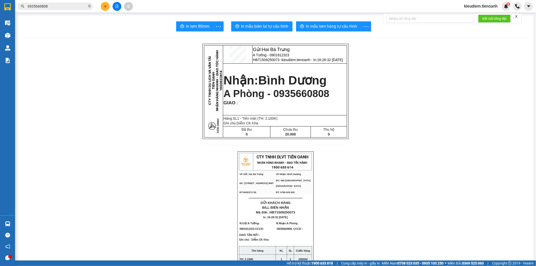
click at [258, 195] on td "ĐT:0935371718" at bounding box center [257, 192] width 36 height 6
click at [62, 10] on div "Kết quả tìm kiếm ( 15 ) Bộ lọc Mã ĐH Trạng thái Món hàng Thu hộ Tổng cước Chưa …" at bounding box center [49, 6] width 98 height 9
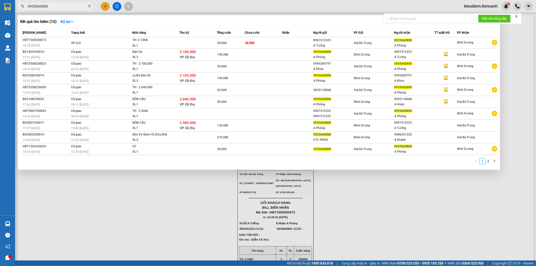
click at [60, 6] on input "0935660808" at bounding box center [57, 7] width 59 height 6
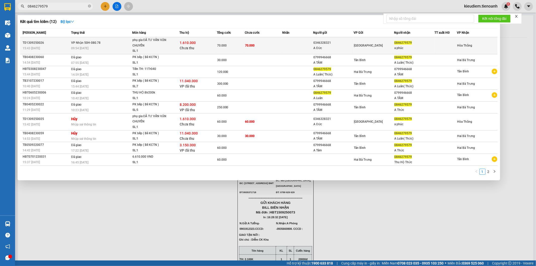
type input "0846279579"
click at [105, 46] on div "09:54 [DATE]" at bounding box center [101, 48] width 61 height 6
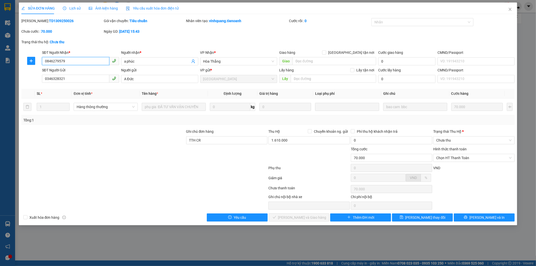
type input "0846279579"
type input "a phúc"
type input "0346328321"
type input "A Đức"
type input "TTH CR"
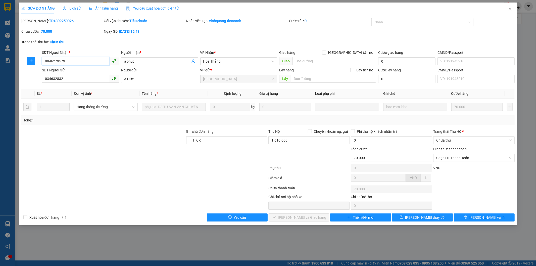
type input "70.000"
click at [244, 61] on span "Hòa Thắng" at bounding box center [238, 62] width 71 height 8
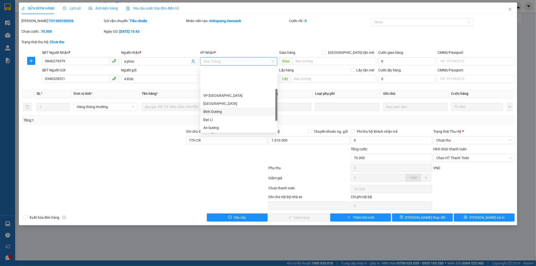
scroll to position [32, 0]
click at [212, 102] on div "Hai Bà Trưng" at bounding box center [238, 104] width 71 height 6
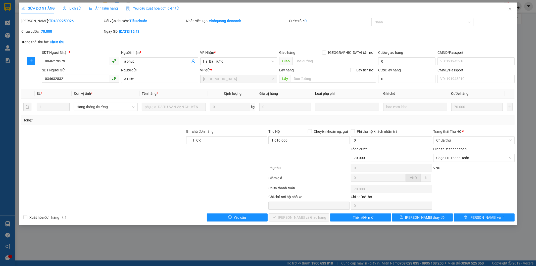
click at [235, 33] on div "[PERSON_NAME]: TD1309250026 Gói vận chuyển: Tiêu chuẩn Nhân viên tạo: vinhquang…" at bounding box center [268, 28] width 495 height 21
click at [434, 217] on span "[PERSON_NAME] thay đổi" at bounding box center [425, 218] width 40 height 6
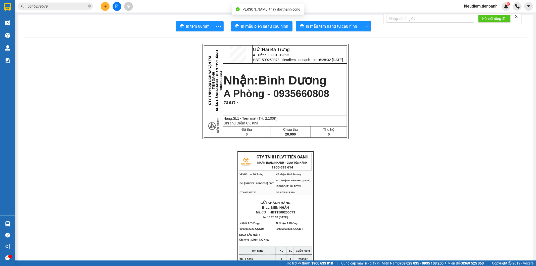
click at [45, 3] on span "0846279579" at bounding box center [55, 7] width 75 height 8
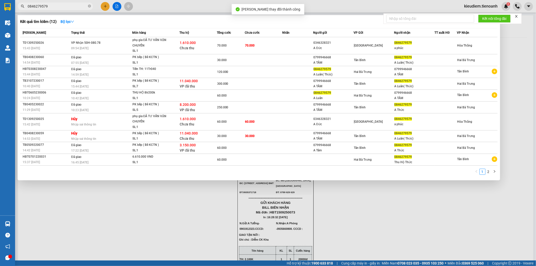
click at [49, 5] on input "0846279579" at bounding box center [57, 7] width 59 height 6
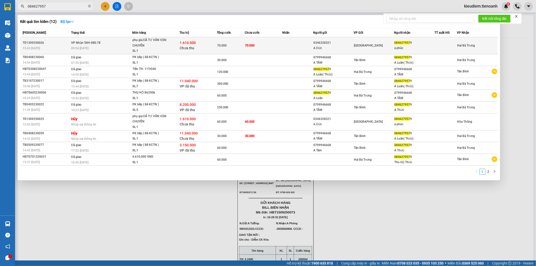
type input "084627957"
click at [229, 50] on td "70.000" at bounding box center [231, 45] width 28 height 17
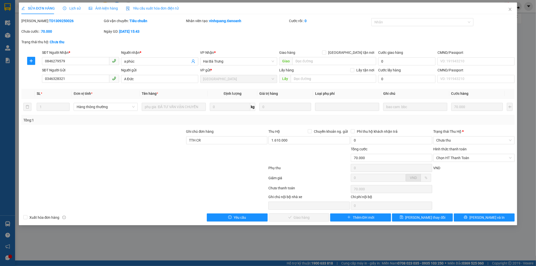
click at [222, 164] on div at bounding box center [144, 169] width 247 height 10
click at [507, 13] on span "Close" at bounding box center [510, 10] width 14 height 14
